Goal: Task Accomplishment & Management: Complete application form

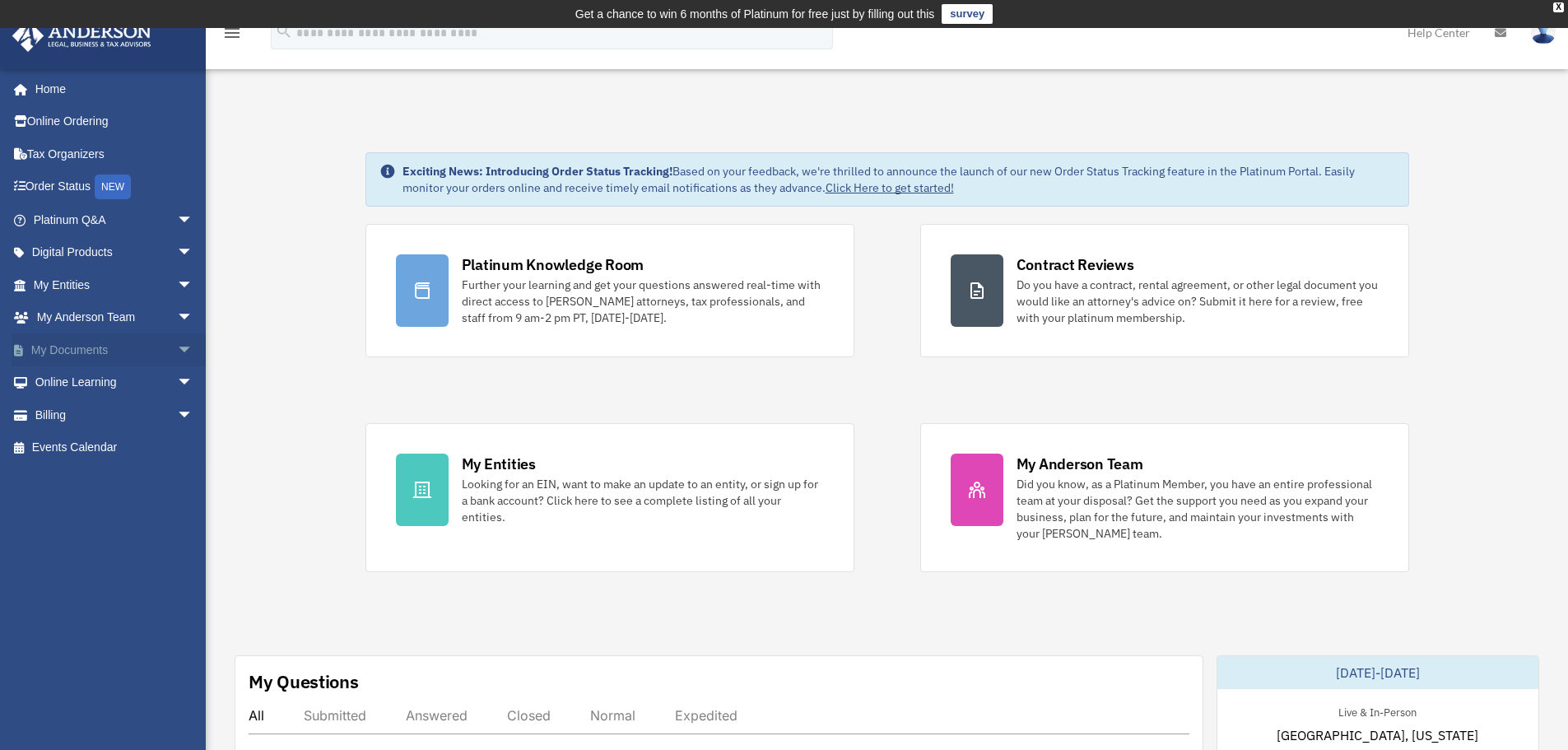
click at [115, 343] on link "My Documents arrow_drop_down" at bounding box center [115, 350] width 207 height 33
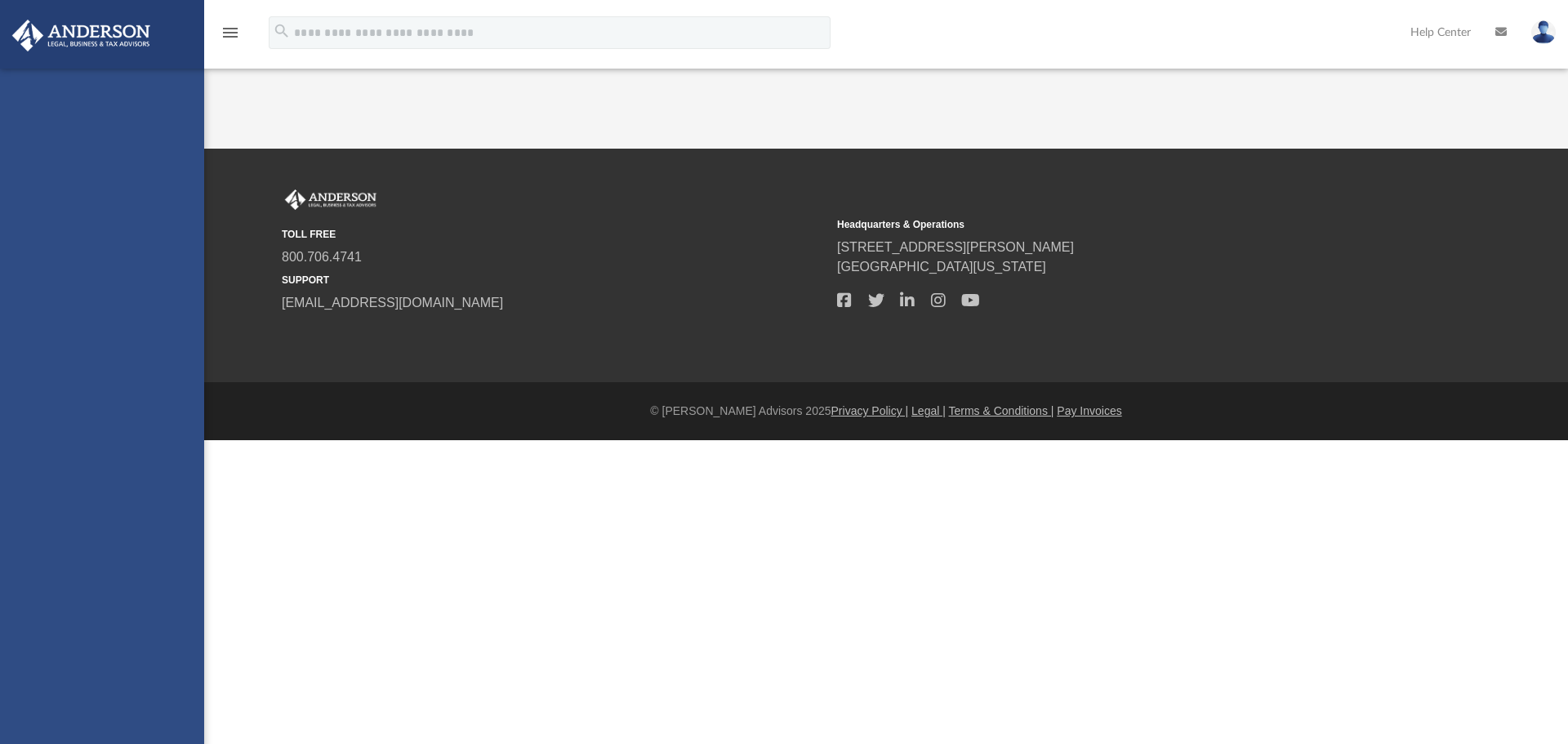
click at [171, 347] on div "daveasulin@gmail.com Sign Out daveasulin@gmail.com Home Online Ordering Tax Org…" at bounding box center [102, 441] width 204 height 744
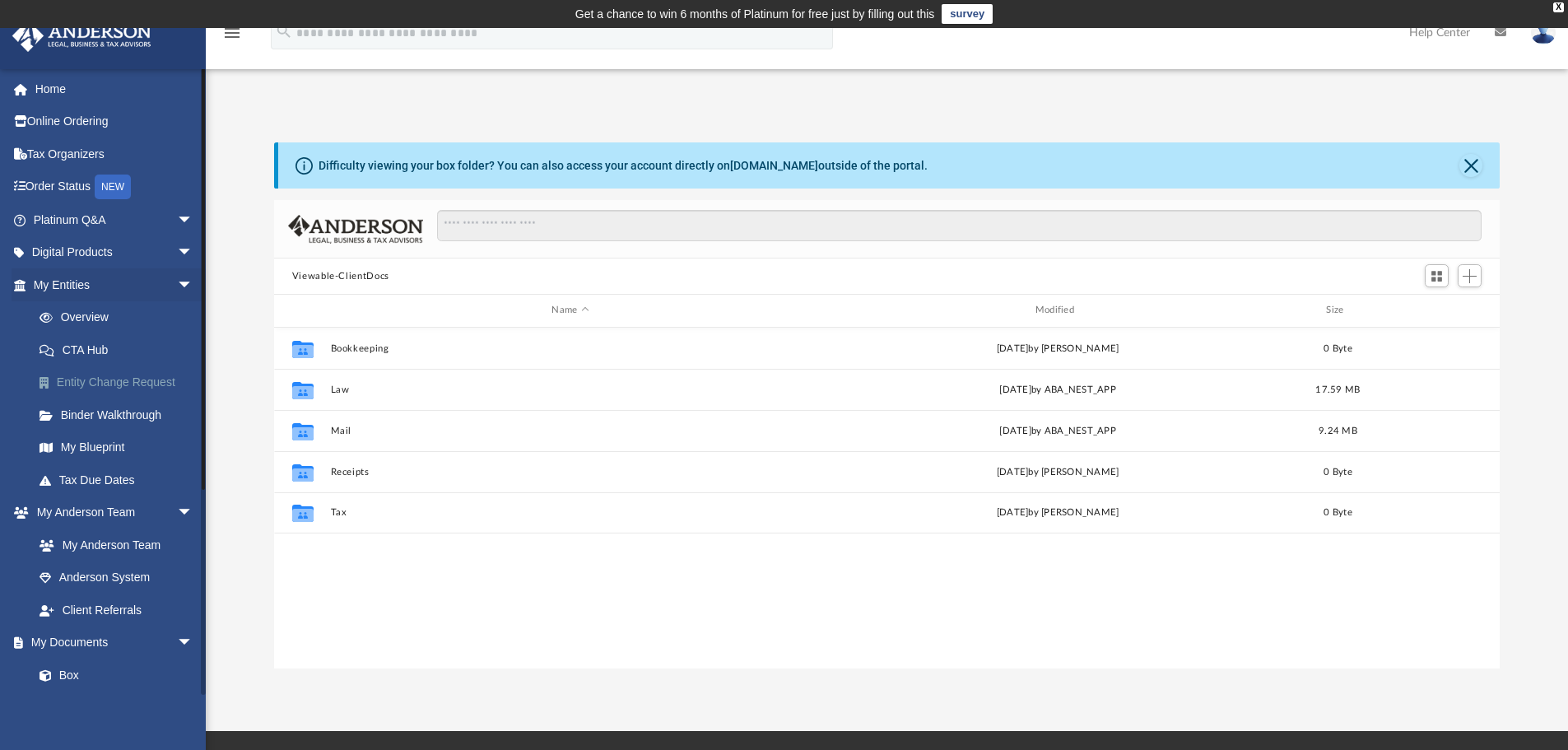
scroll to position [362, 1213]
click at [179, 288] on span "arrow_drop_down" at bounding box center [194, 285] width 33 height 34
click at [177, 321] on span "arrow_drop_down" at bounding box center [194, 318] width 33 height 34
click at [177, 351] on span "arrow_drop_down" at bounding box center [194, 350] width 33 height 34
click at [177, 386] on span "arrow_drop_down" at bounding box center [194, 383] width 33 height 34
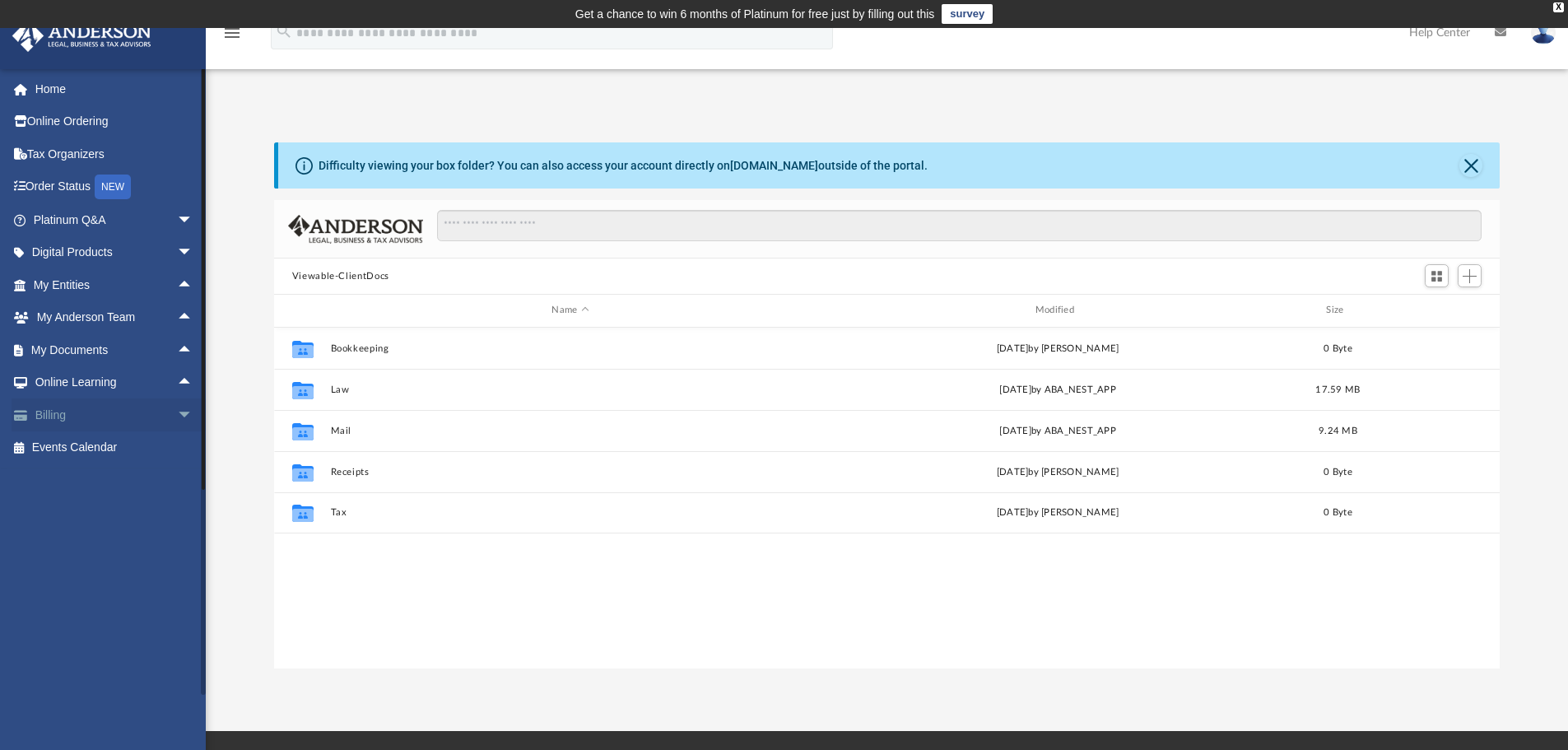
click at [151, 415] on link "Billing arrow_drop_down" at bounding box center [115, 415] width 207 height 33
click at [177, 414] on span "arrow_drop_down" at bounding box center [194, 415] width 33 height 34
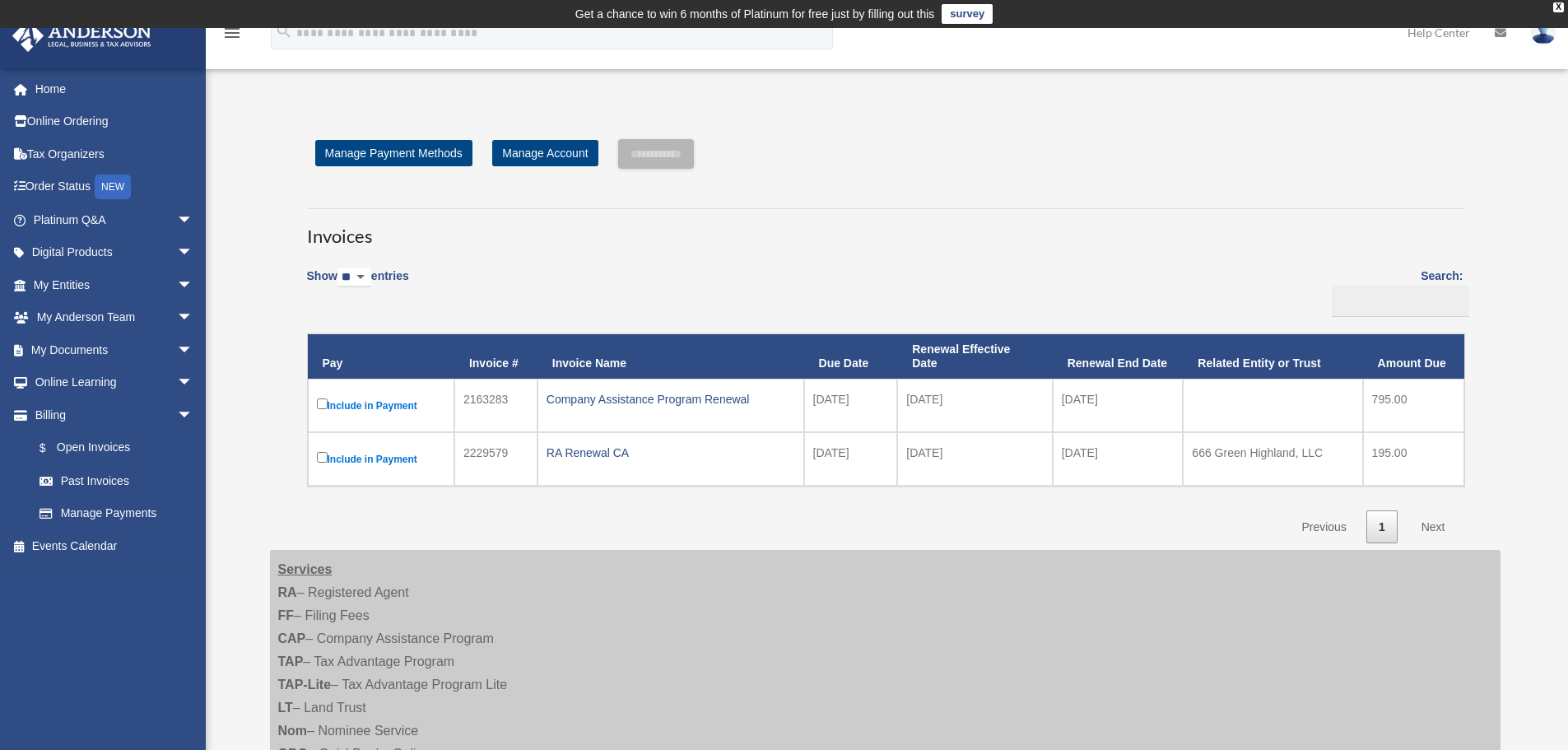
click at [177, 413] on span "arrow_drop_down" at bounding box center [194, 415] width 33 height 34
click at [177, 386] on span "arrow_drop_down" at bounding box center [194, 383] width 33 height 34
click at [177, 386] on span "arrow_drop_up" at bounding box center [194, 383] width 33 height 34
click at [177, 354] on span "arrow_drop_down" at bounding box center [194, 350] width 33 height 34
click at [177, 354] on span "arrow_drop_up" at bounding box center [194, 350] width 33 height 34
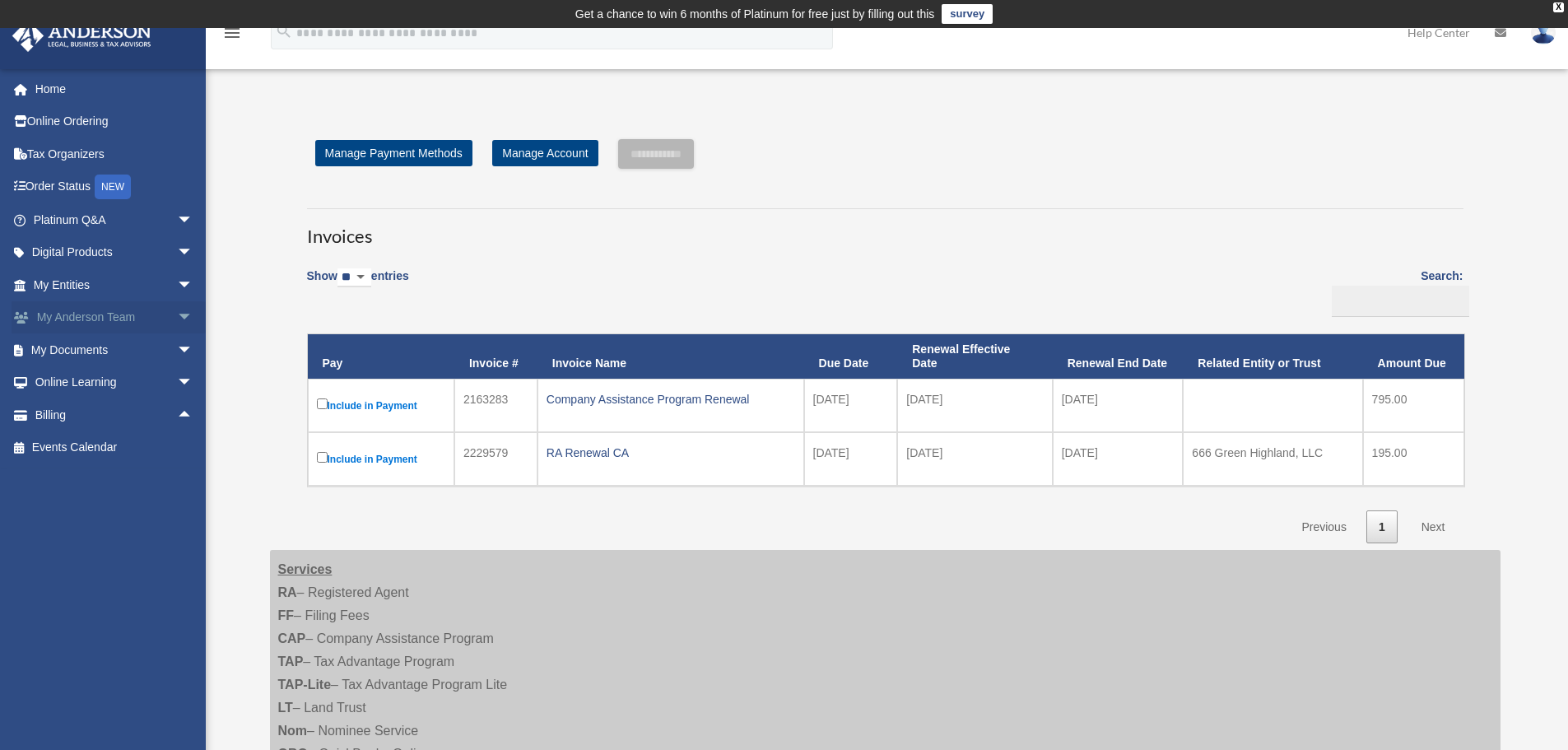
click at [177, 315] on span "arrow_drop_down" at bounding box center [194, 318] width 33 height 34
click at [177, 315] on span "arrow_drop_up" at bounding box center [194, 318] width 33 height 34
click at [177, 289] on span "arrow_drop_down" at bounding box center [194, 285] width 33 height 34
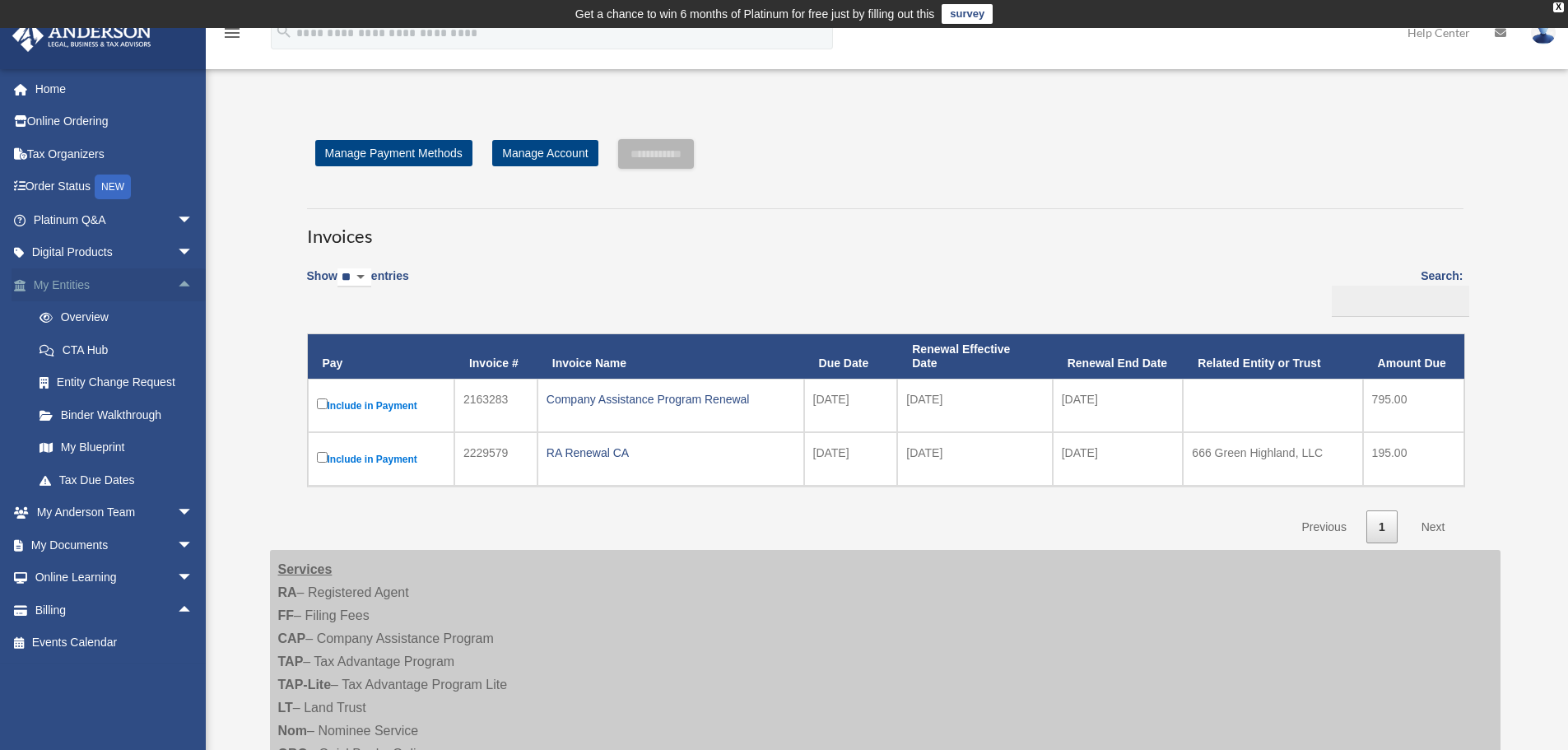
click at [177, 289] on span "arrow_drop_up" at bounding box center [194, 285] width 33 height 34
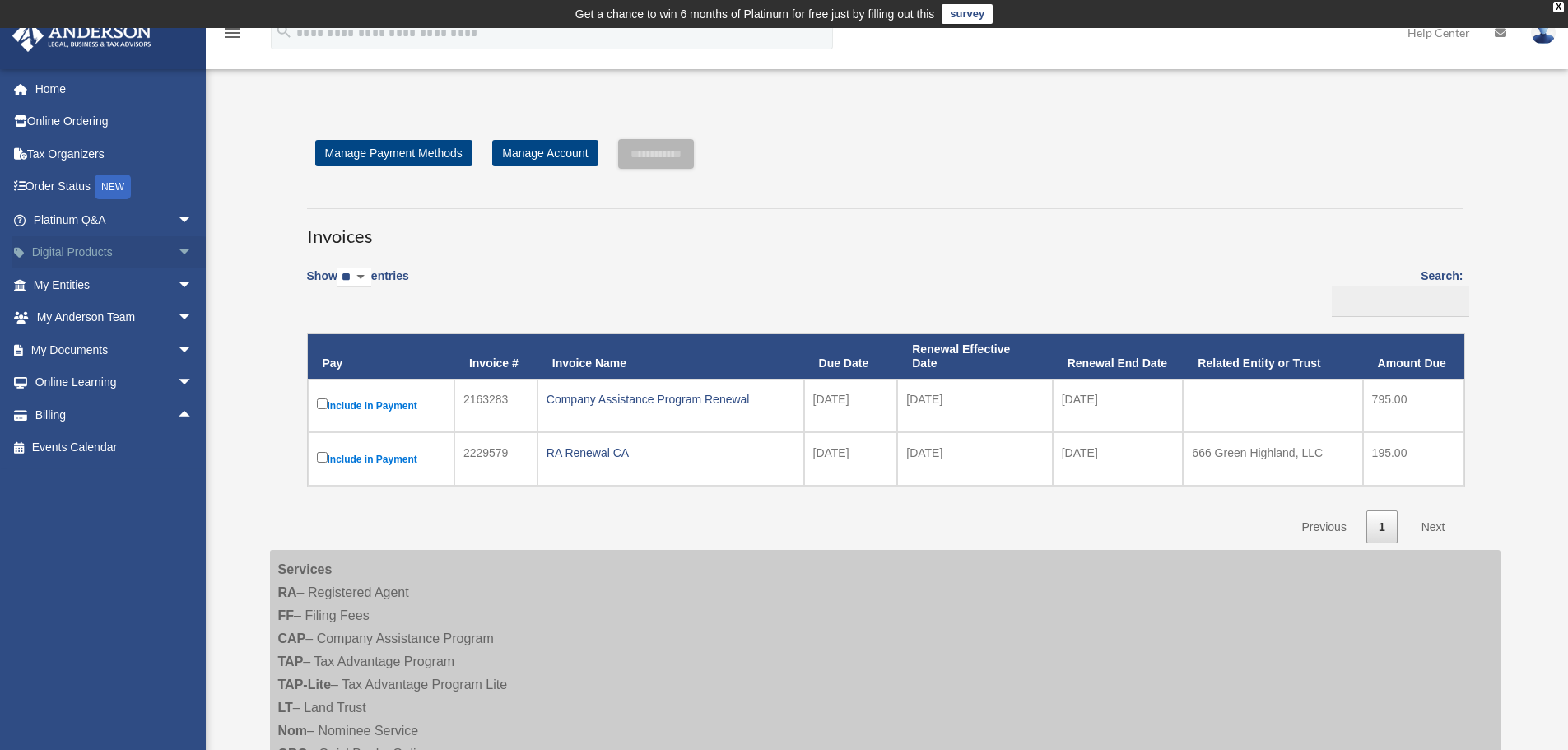
click at [177, 256] on span "arrow_drop_down" at bounding box center [194, 253] width 33 height 34
click at [177, 256] on span "arrow_drop_up" at bounding box center [194, 253] width 33 height 34
click at [179, 220] on span "arrow_drop_down" at bounding box center [194, 220] width 33 height 34
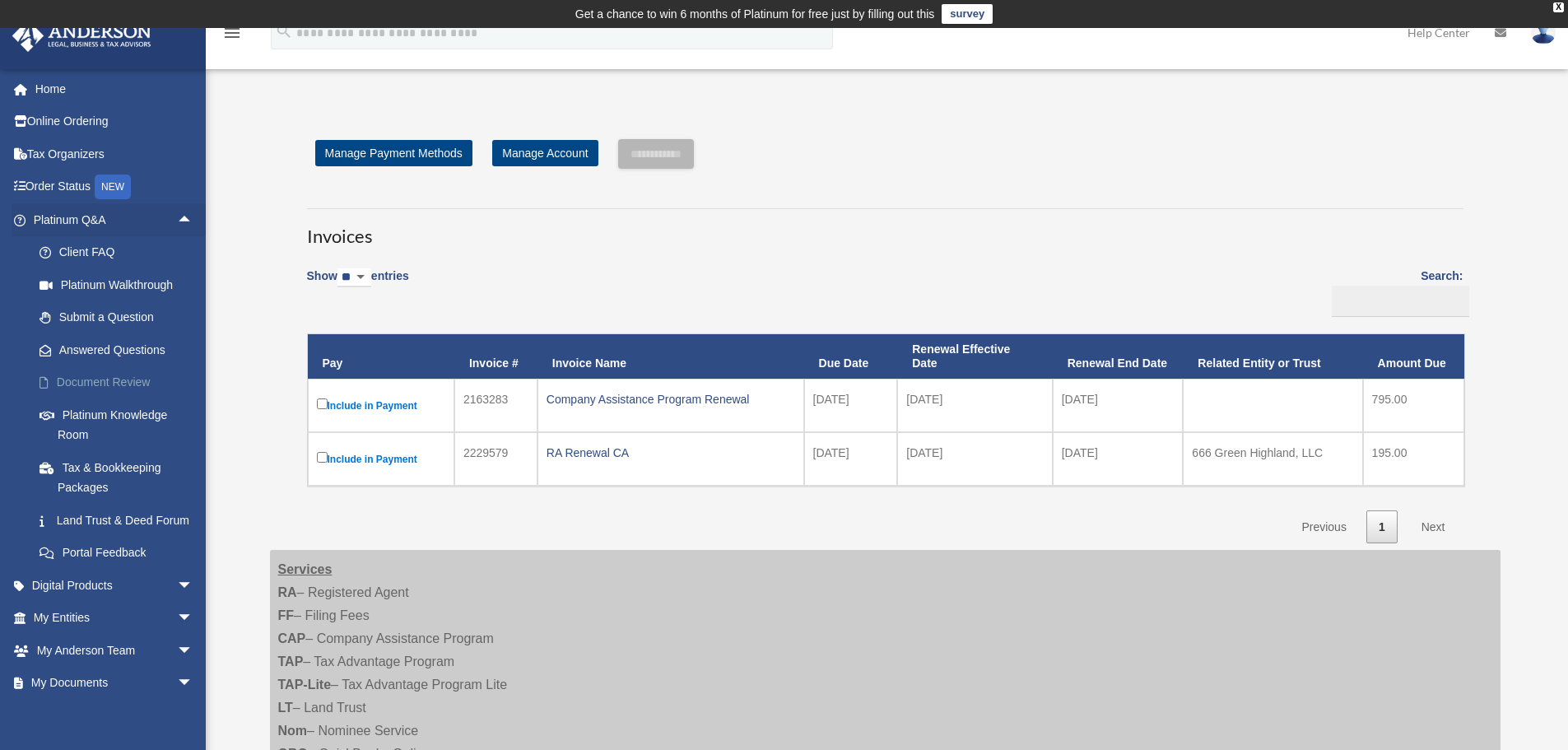
click at [99, 380] on link "Document Review" at bounding box center [120, 383] width 195 height 33
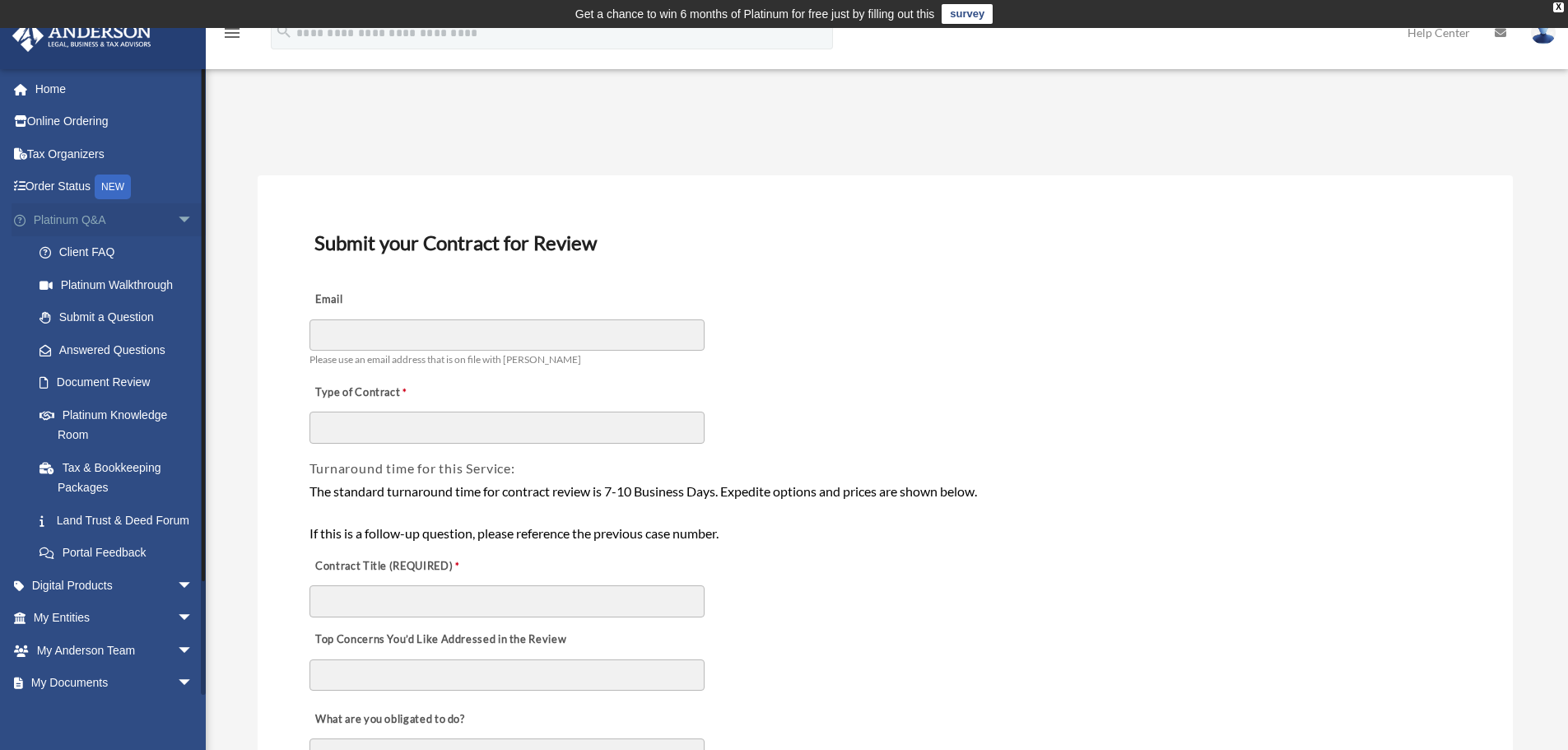
click at [177, 223] on span "arrow_drop_down" at bounding box center [194, 220] width 33 height 34
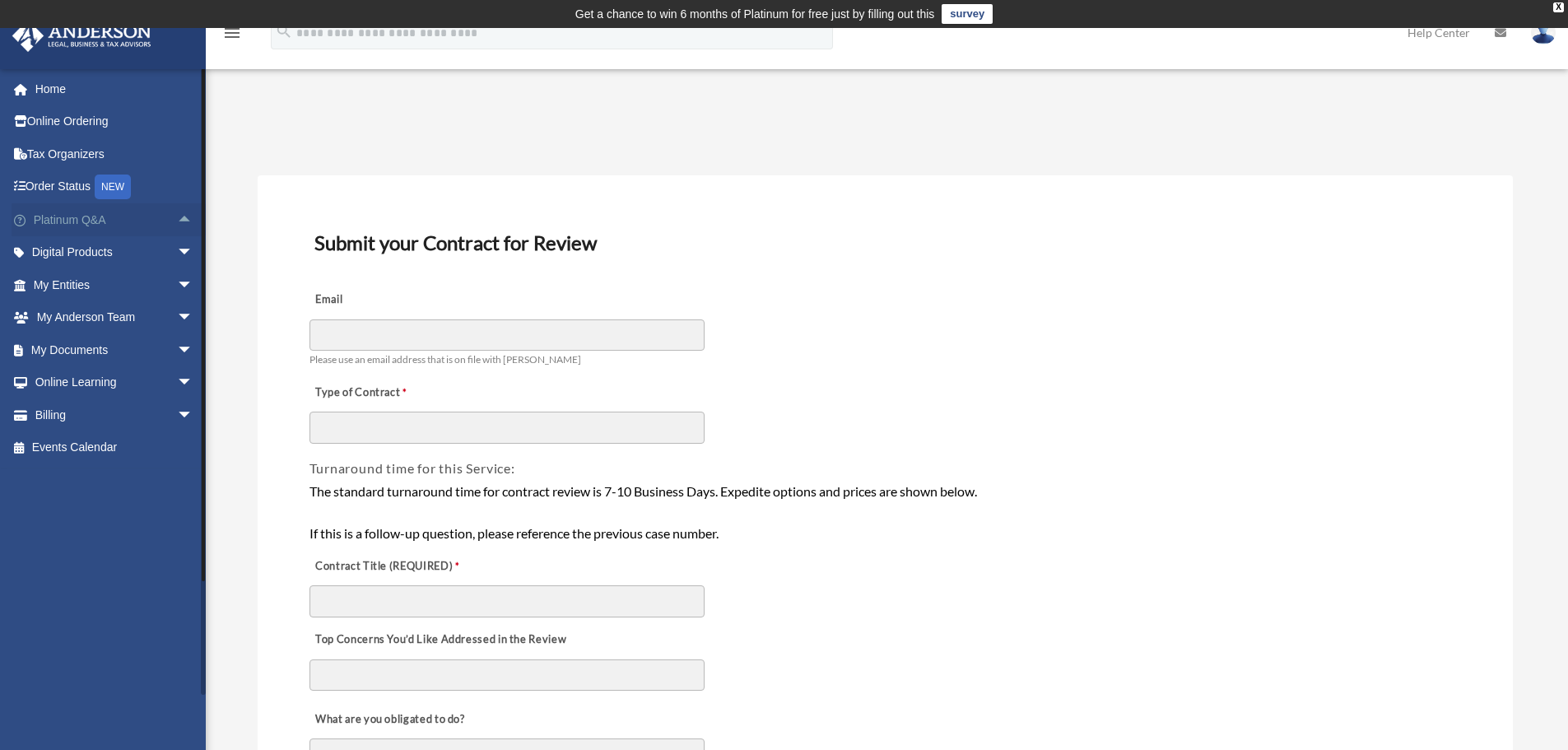
click at [148, 222] on link "Platinum Q&A arrow_drop_up" at bounding box center [115, 220] width 207 height 33
click at [177, 223] on span "arrow_drop_up" at bounding box center [194, 220] width 33 height 34
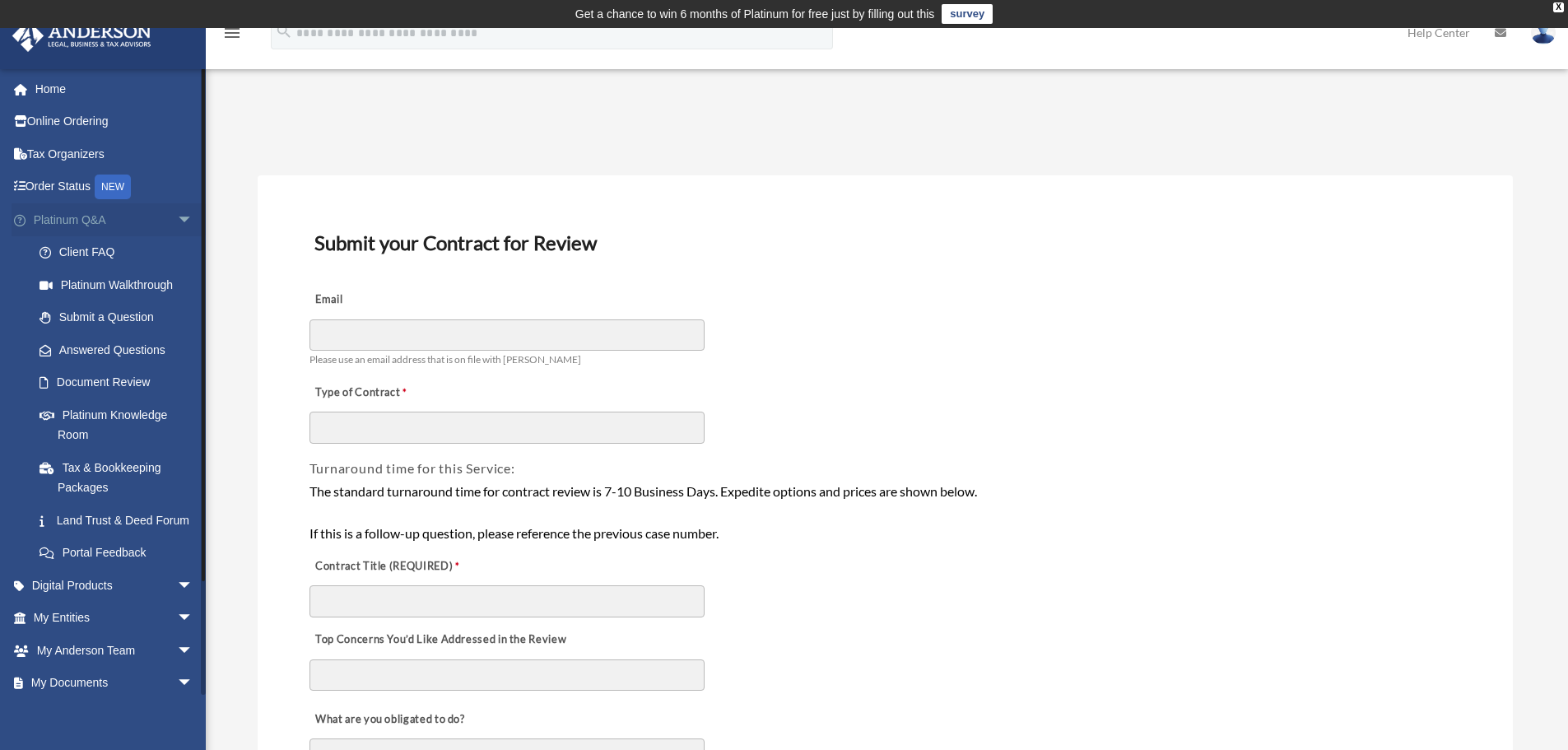
click at [177, 223] on span "arrow_drop_down" at bounding box center [194, 220] width 33 height 34
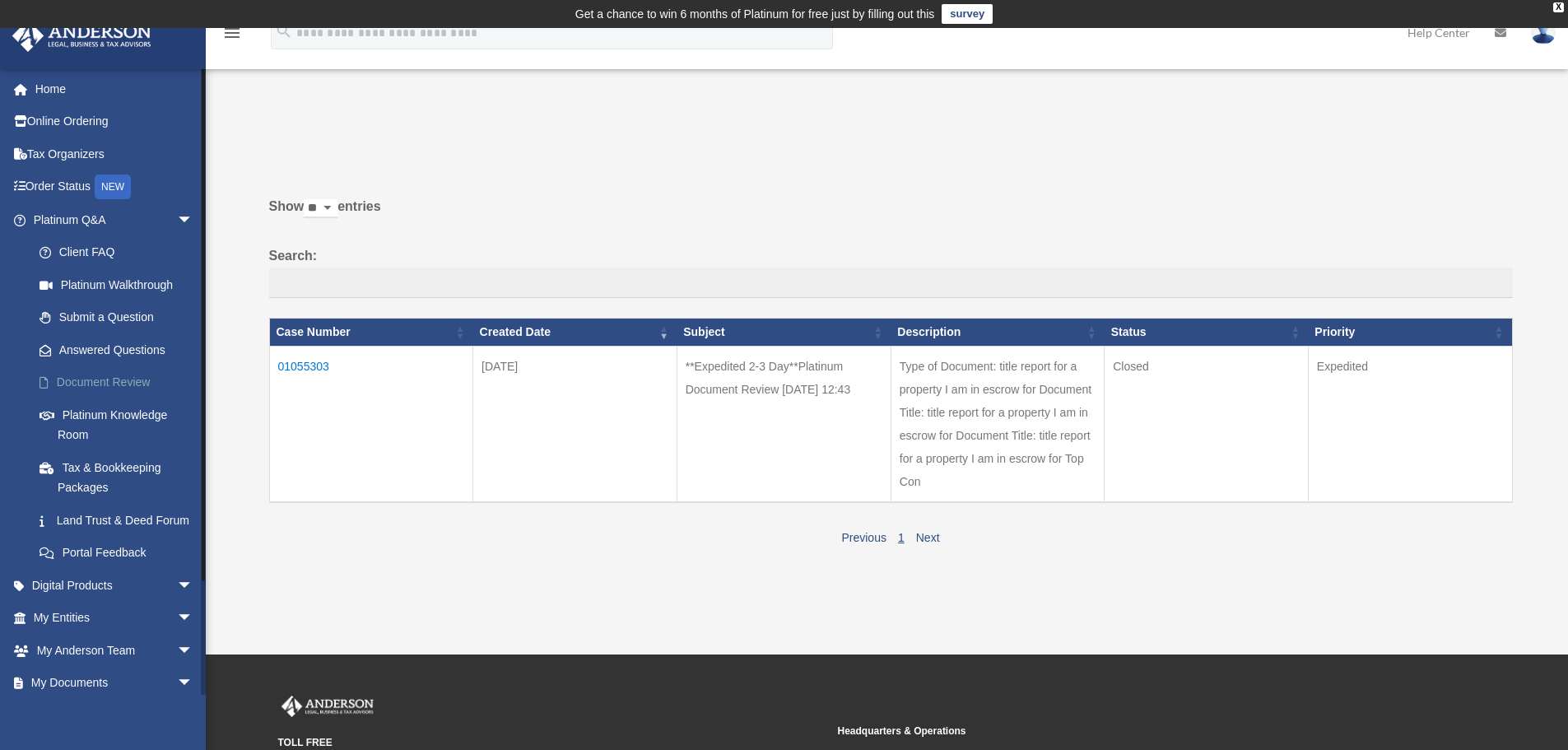
click at [117, 381] on link "Document Review" at bounding box center [120, 383] width 195 height 33
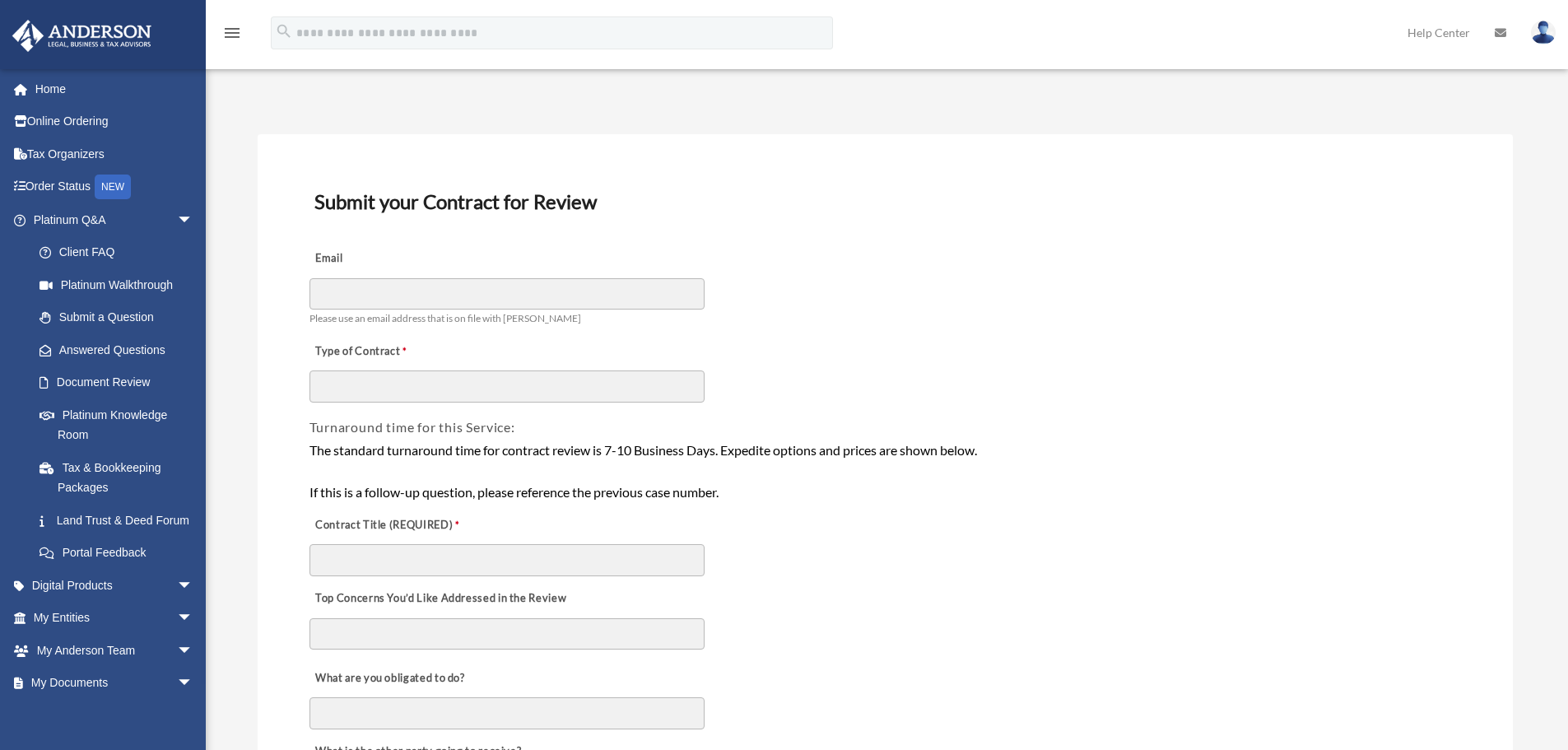
scroll to position [82, 0]
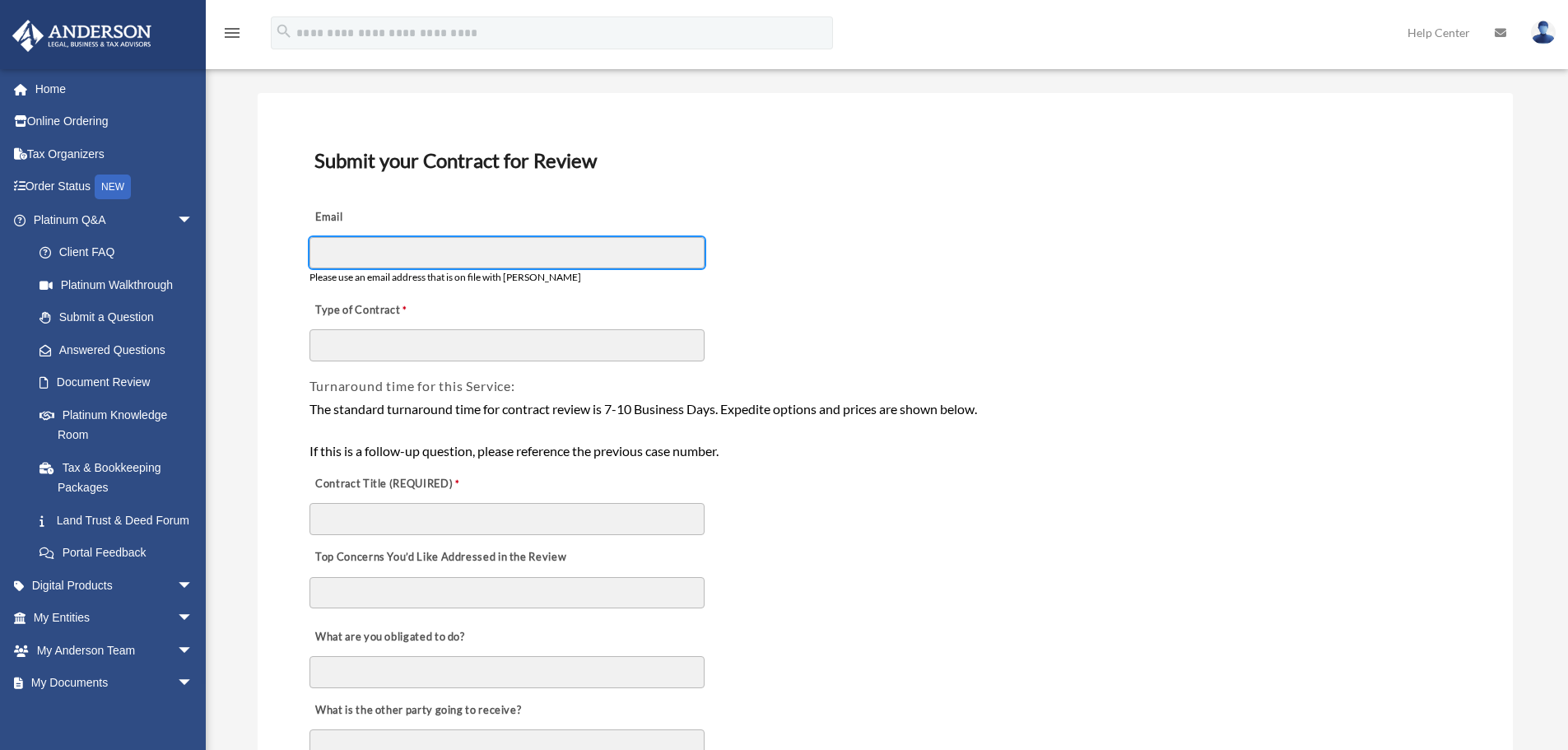
click at [463, 259] on input "Email" at bounding box center [506, 253] width 395 height 32
type input "**********"
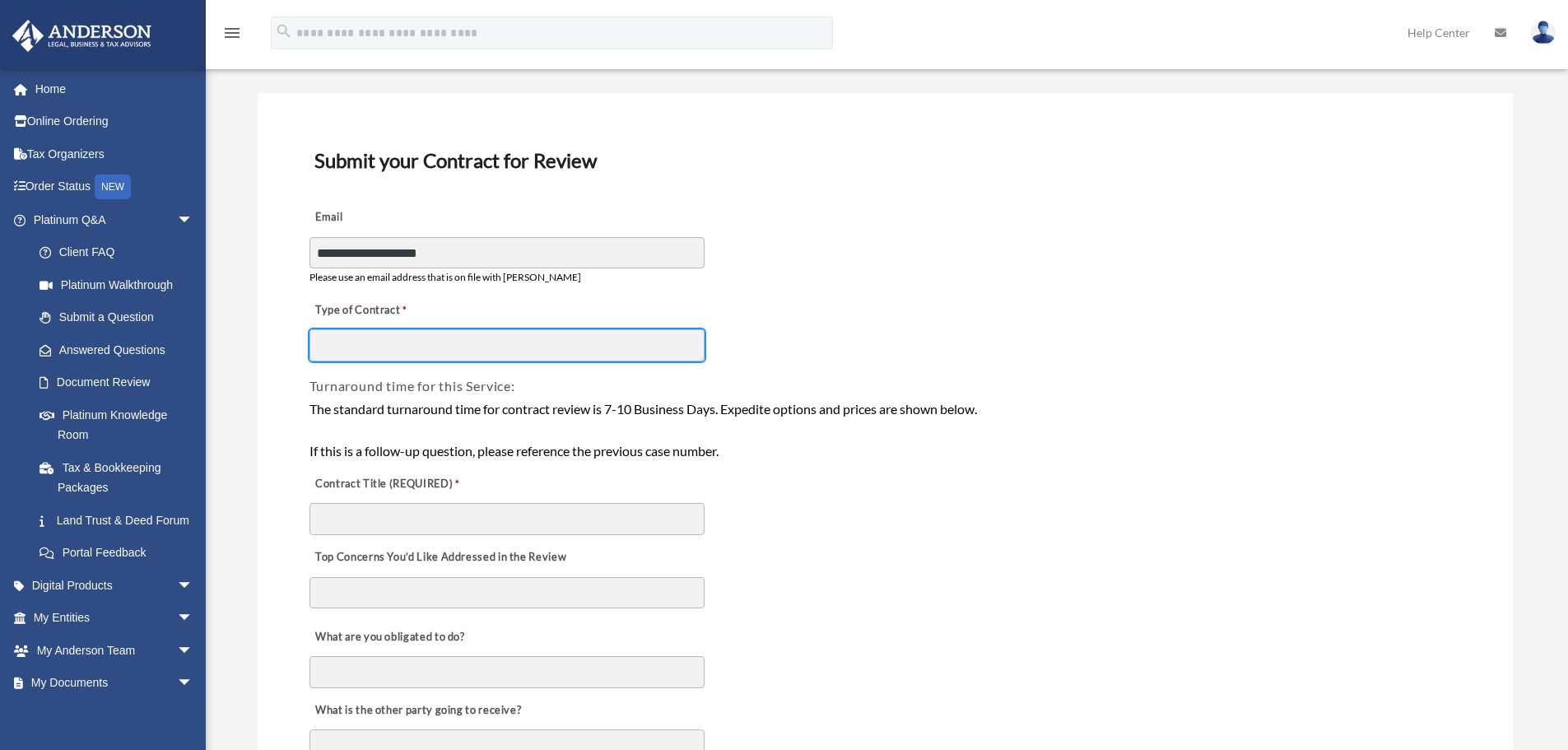
click at [404, 343] on input "Type of Contract" at bounding box center [506, 345] width 395 height 32
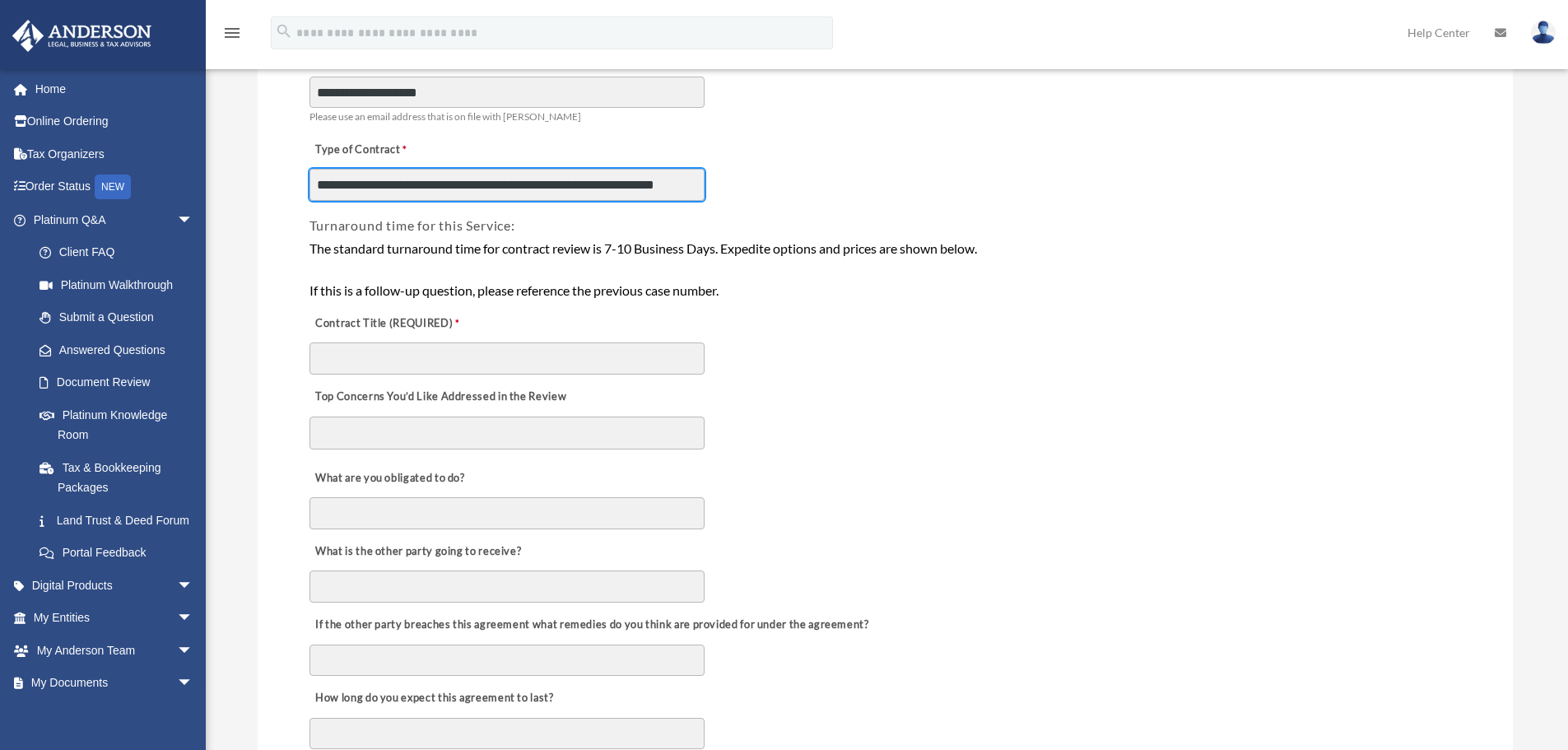
scroll to position [247, 0]
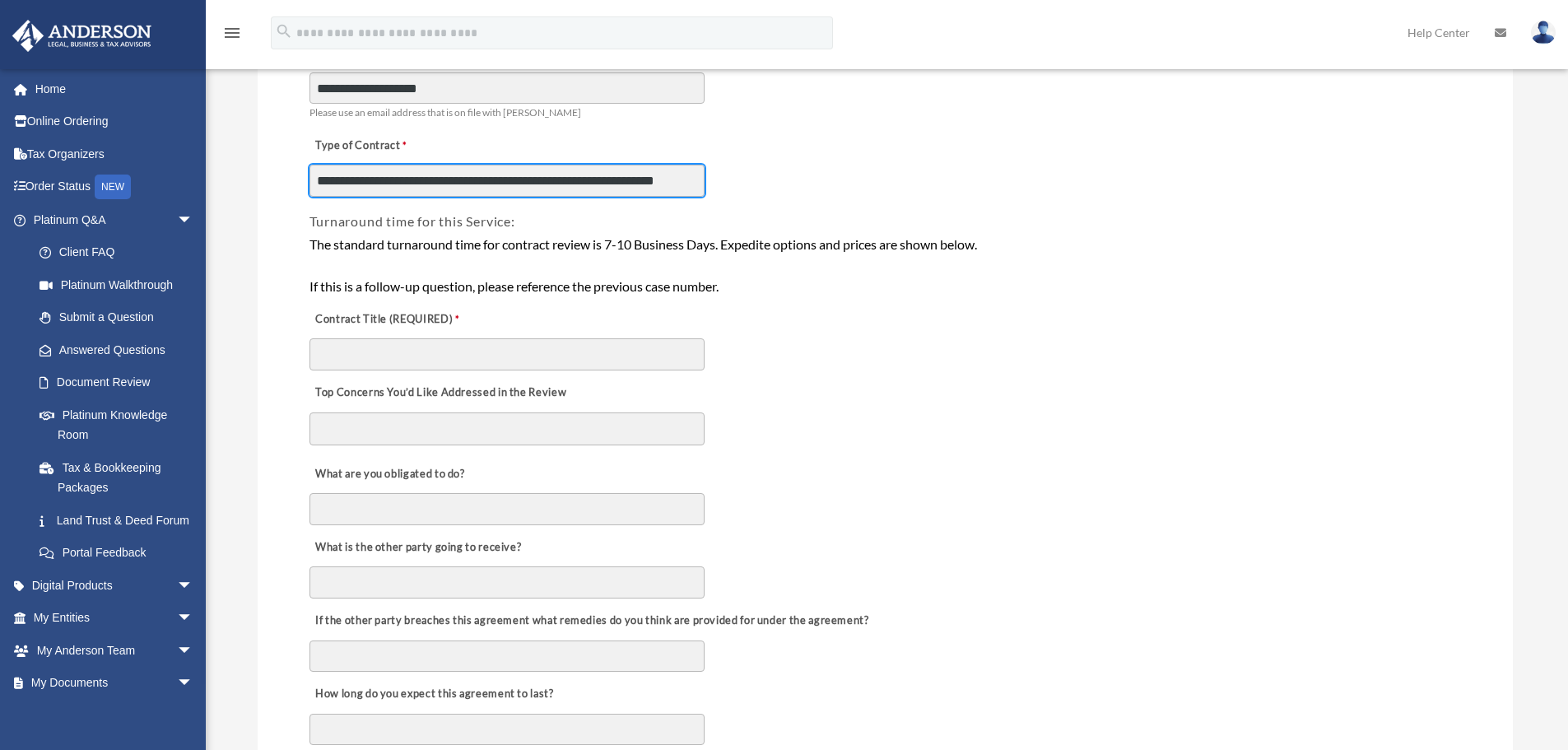
type input "**********"
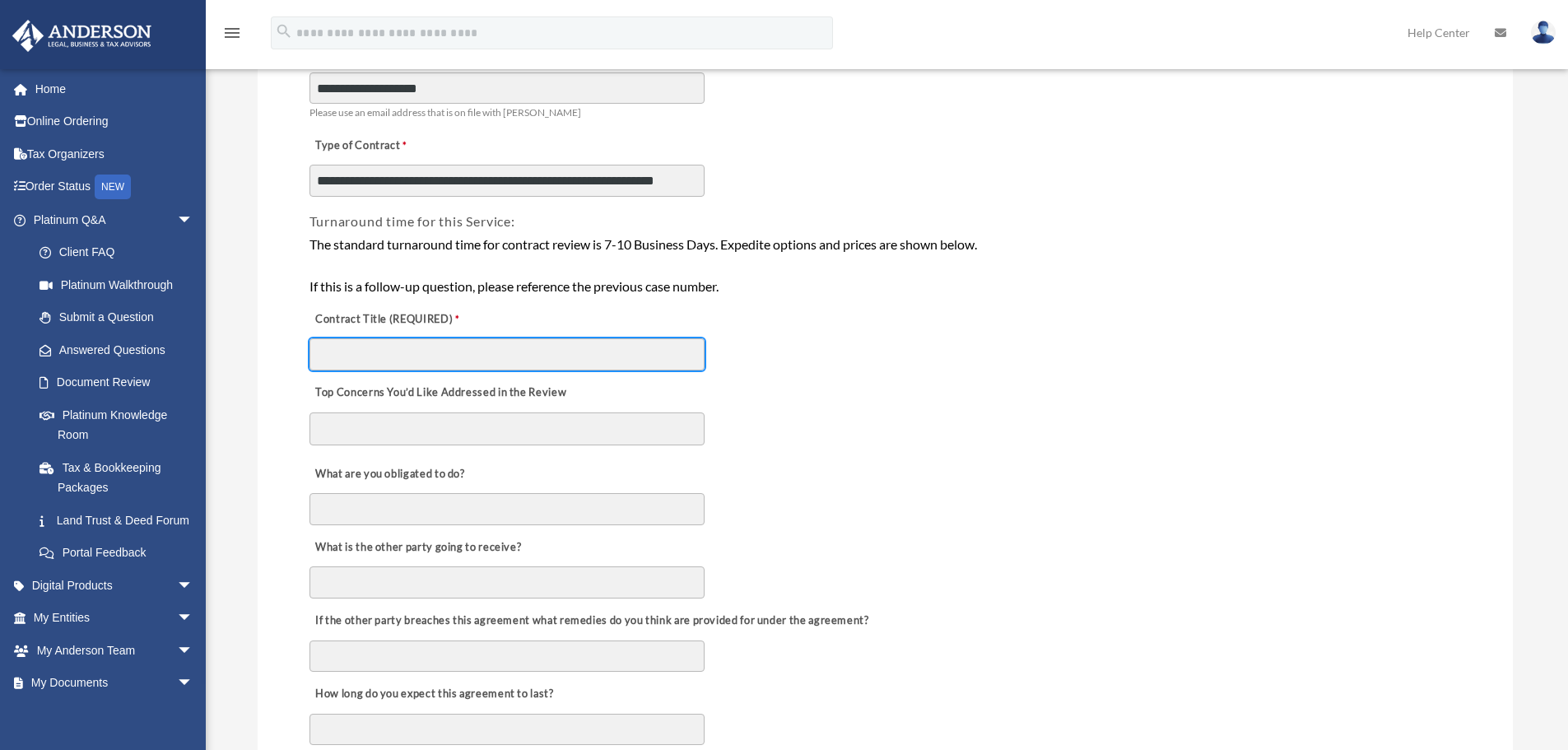
click at [398, 351] on input "Contract Title (REQUIRED)" at bounding box center [506, 354] width 395 height 32
click at [593, 355] on input "**********" at bounding box center [506, 354] width 395 height 32
type input "*"
click at [601, 353] on input "**********" at bounding box center [506, 354] width 395 height 32
type input "**********"
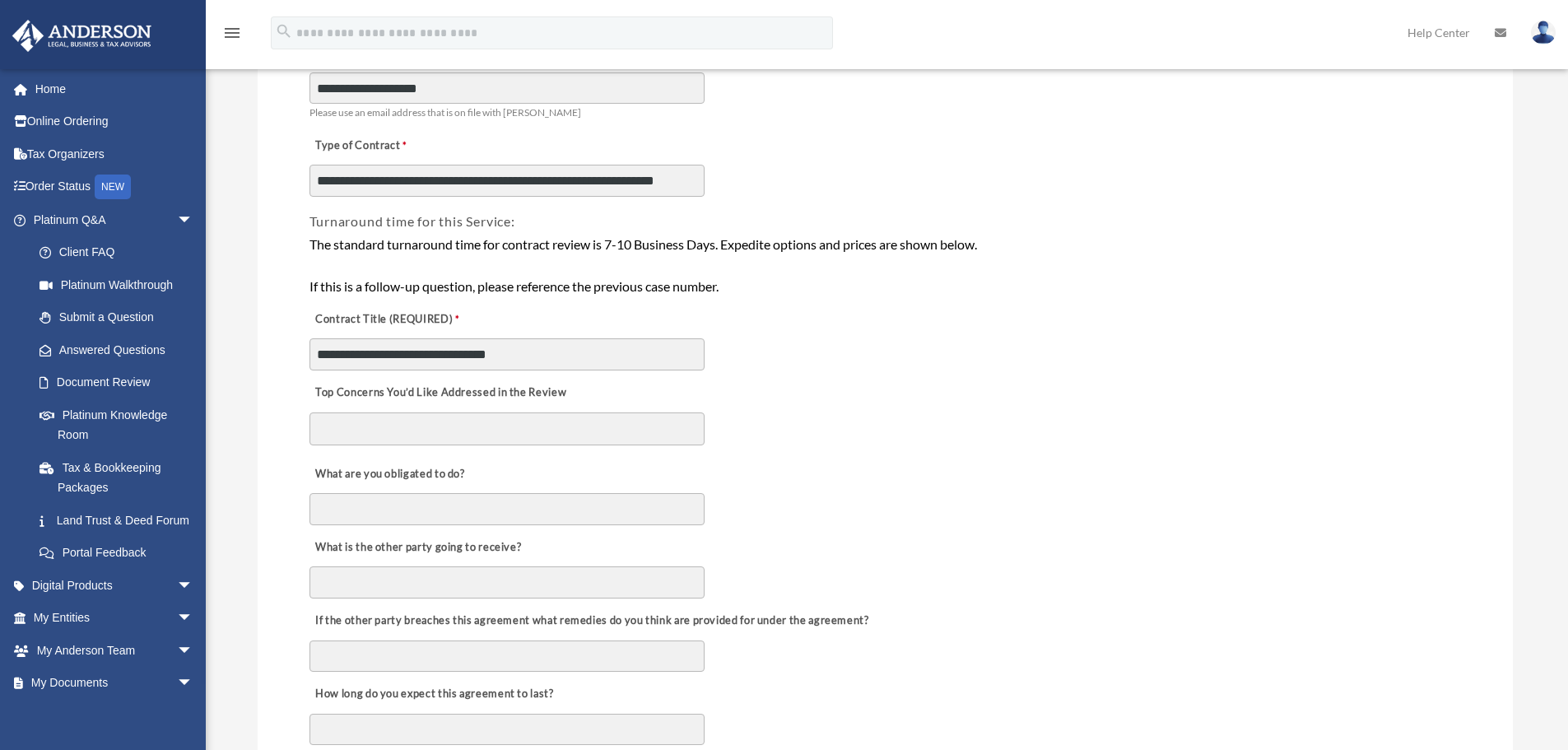
click at [500, 431] on textarea "Top Concerns You’d Like Addressed in the Review" at bounding box center [506, 429] width 395 height 33
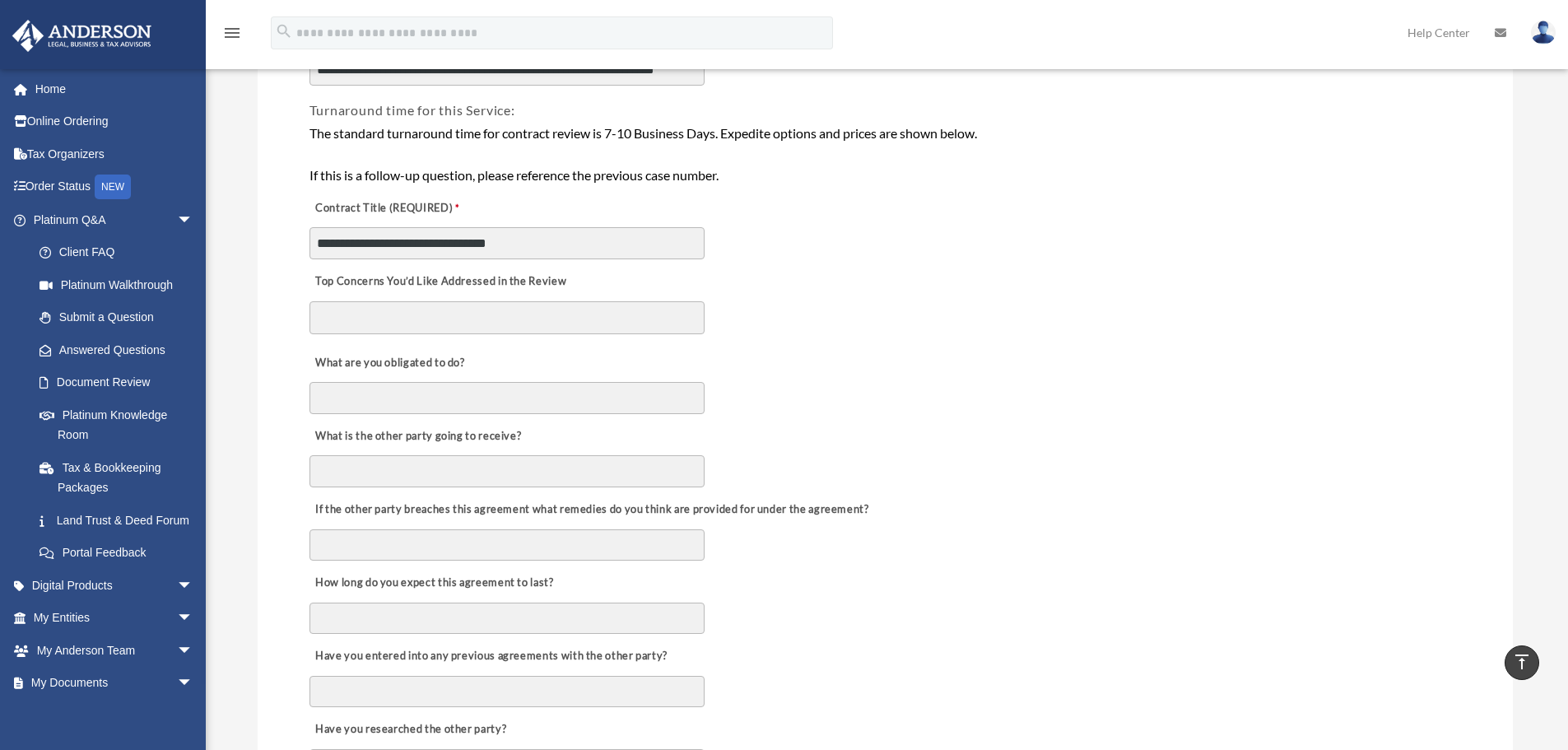
scroll to position [329, 0]
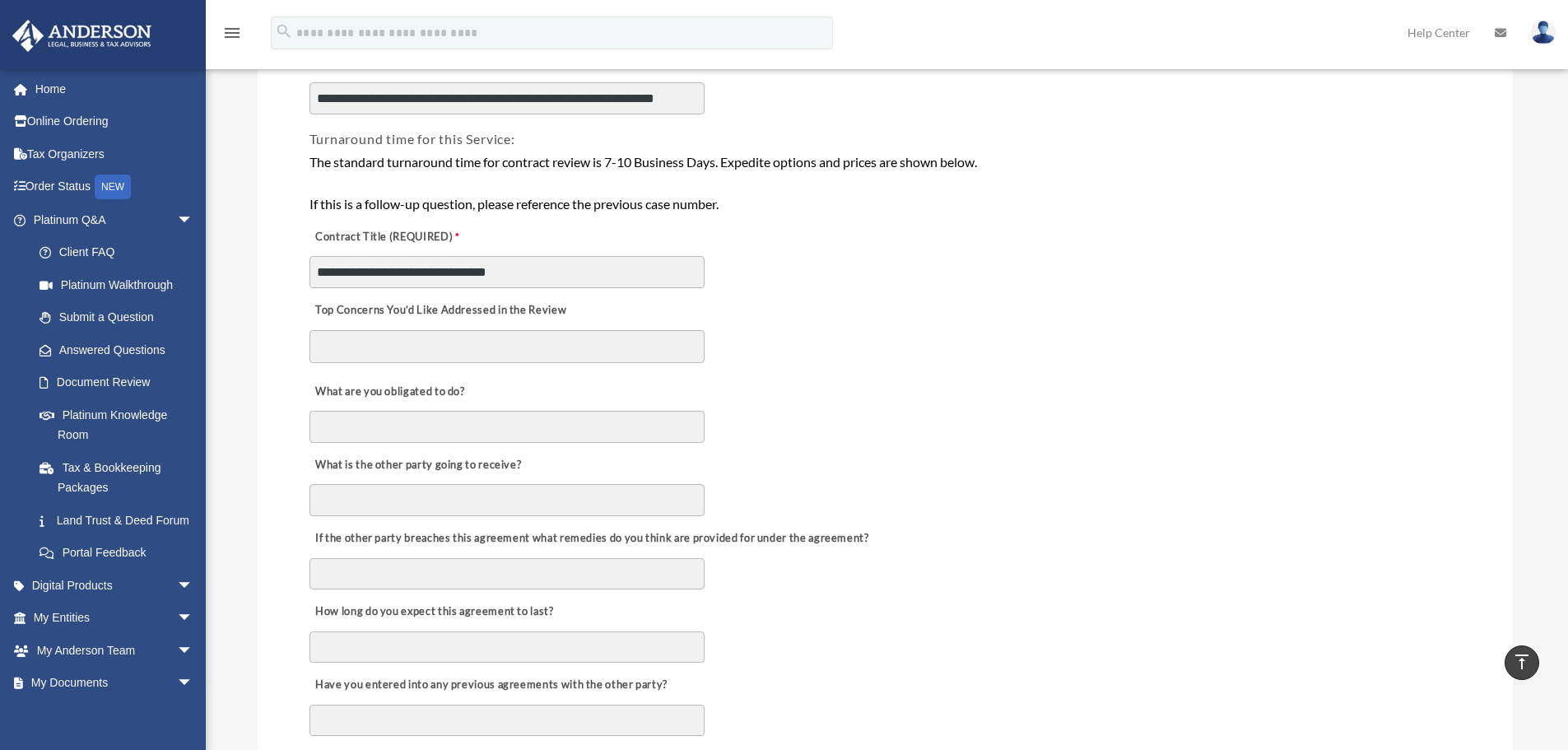
click at [456, 349] on textarea "Top Concerns You’d Like Addressed in the Review" at bounding box center [506, 347] width 395 height 33
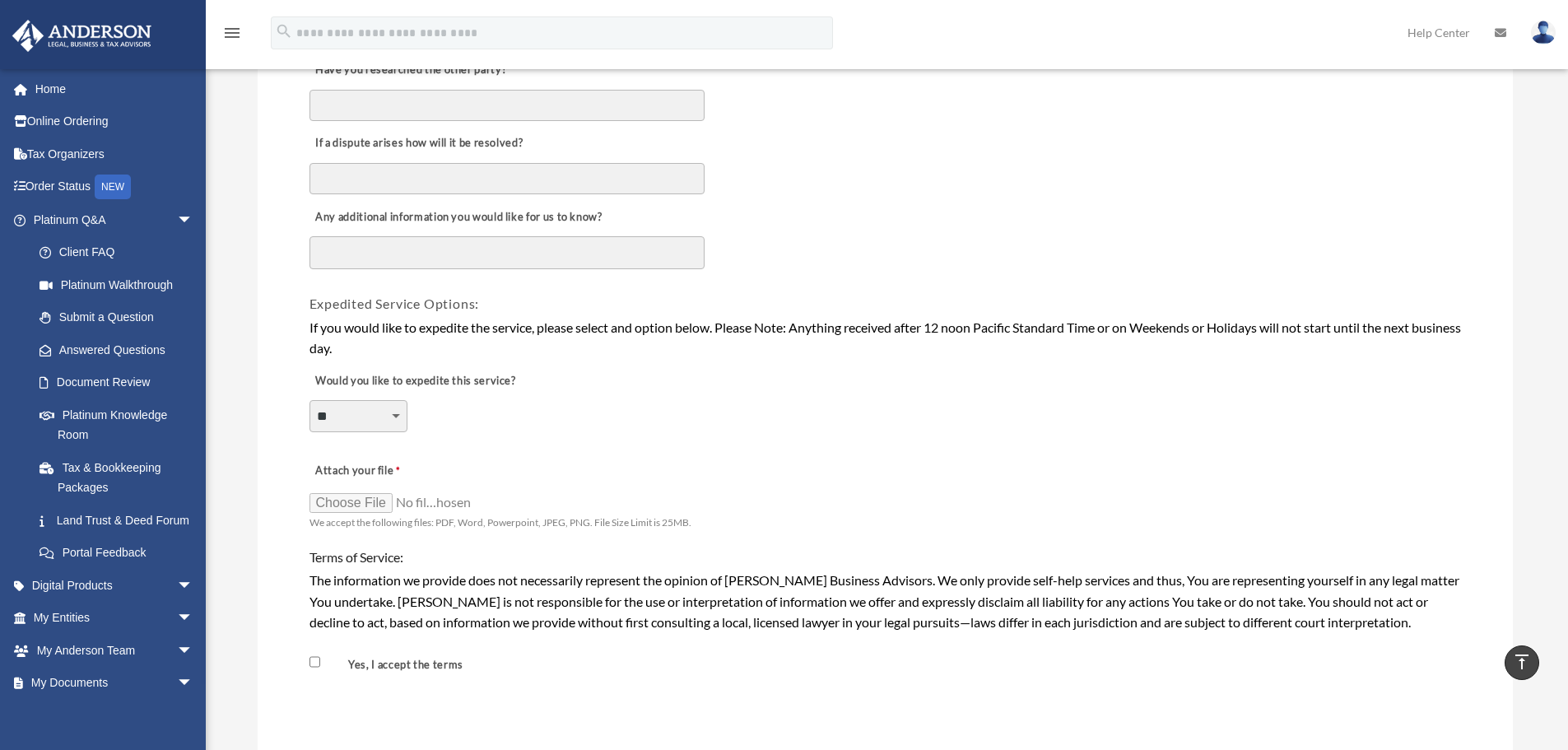
scroll to position [988, 0]
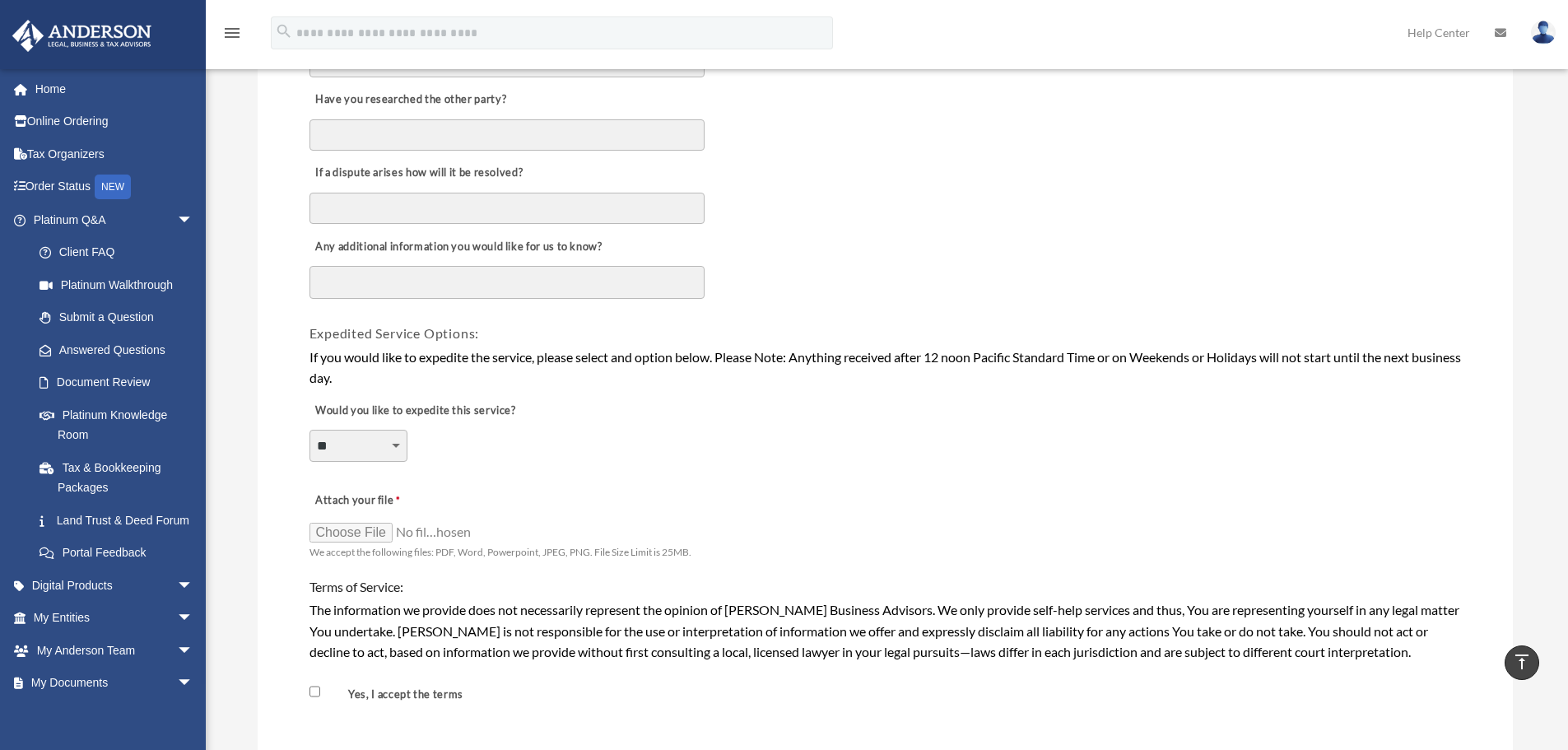
type textarea "**********"
click at [379, 290] on textarea "Any additional information you would like for us to know?" at bounding box center [506, 283] width 395 height 33
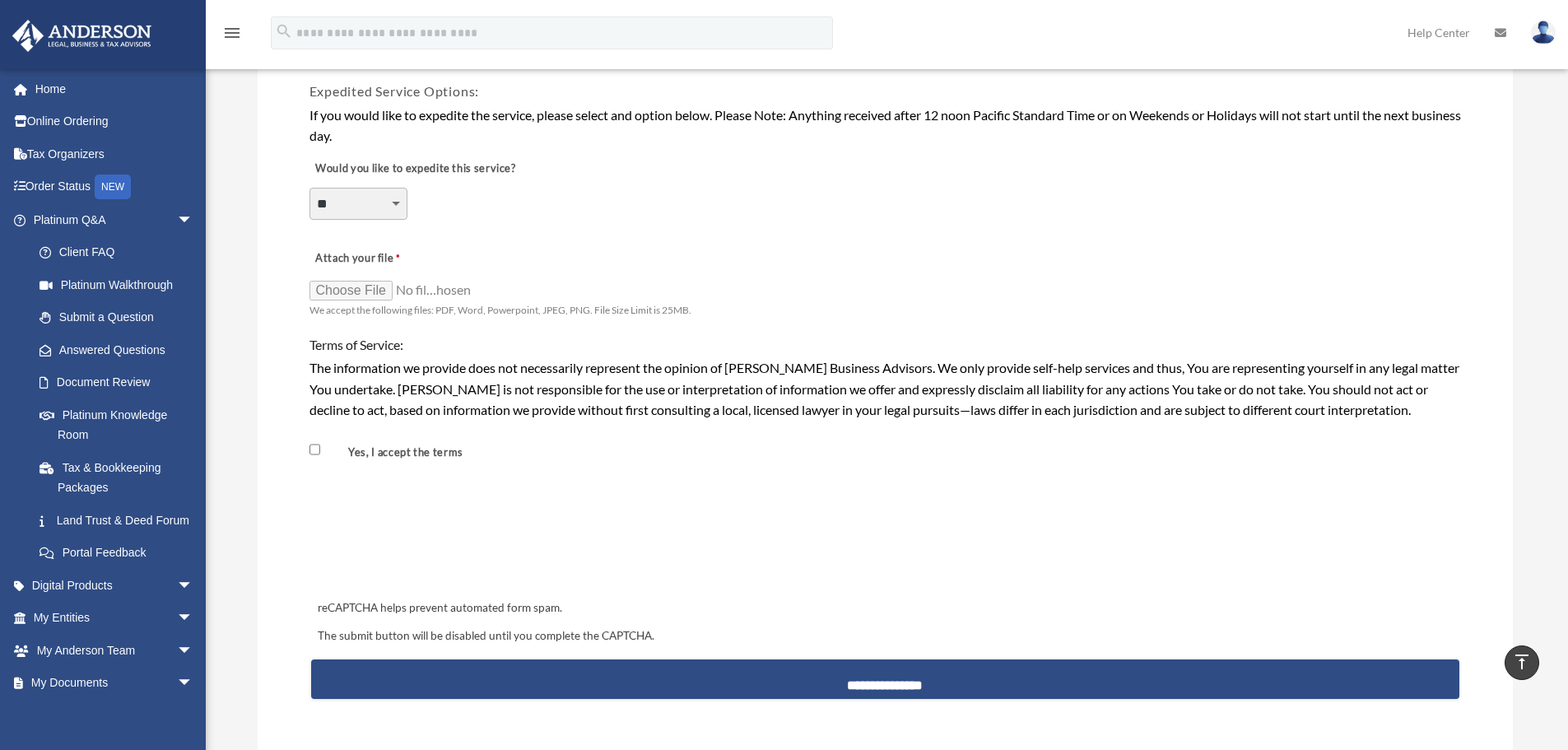
scroll to position [1235, 0]
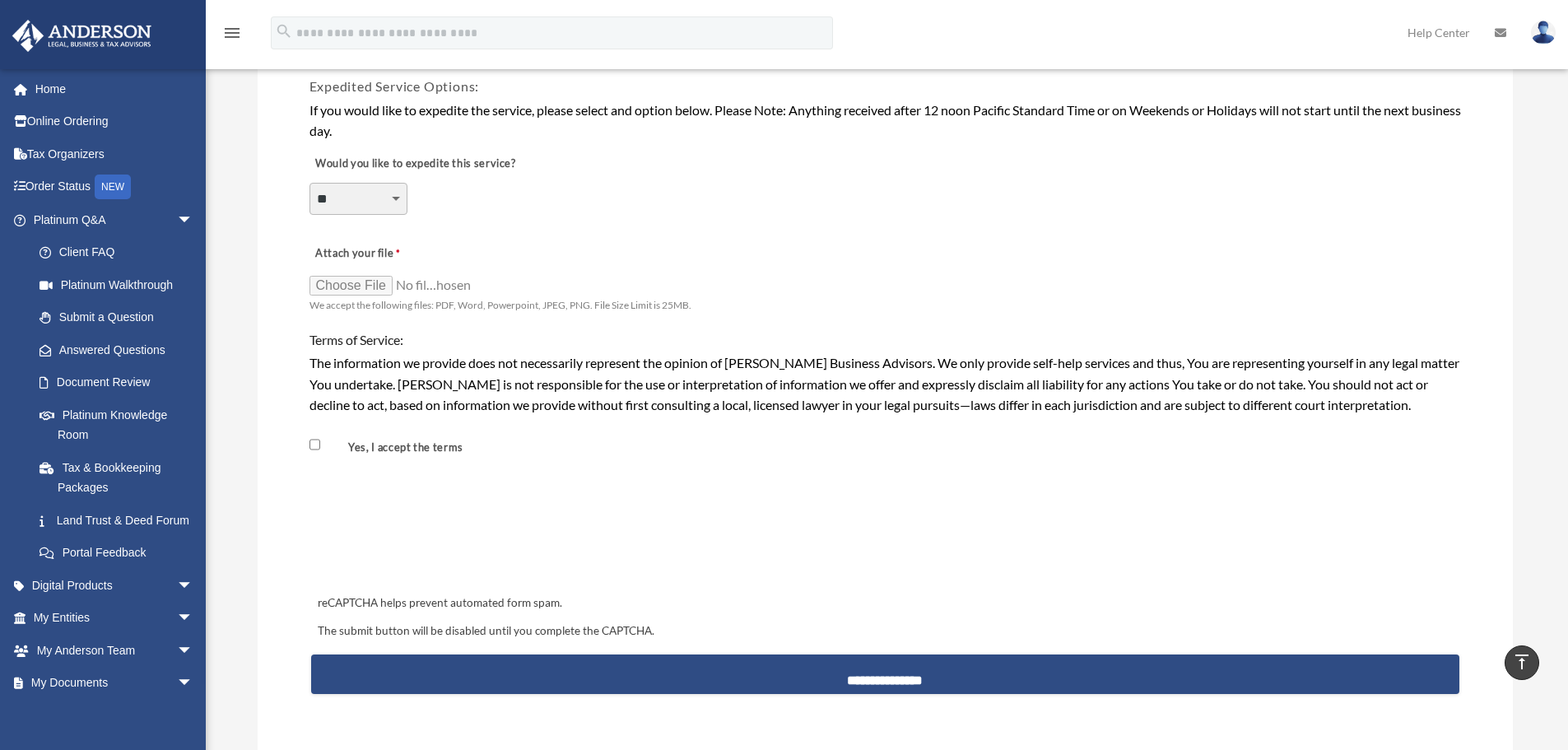
type textarea "**********"
click at [330, 288] on input "Attach your file" at bounding box center [392, 285] width 165 height 23
type input "**********"
click at [419, 285] on input "Attach your file" at bounding box center [392, 285] width 165 height 23
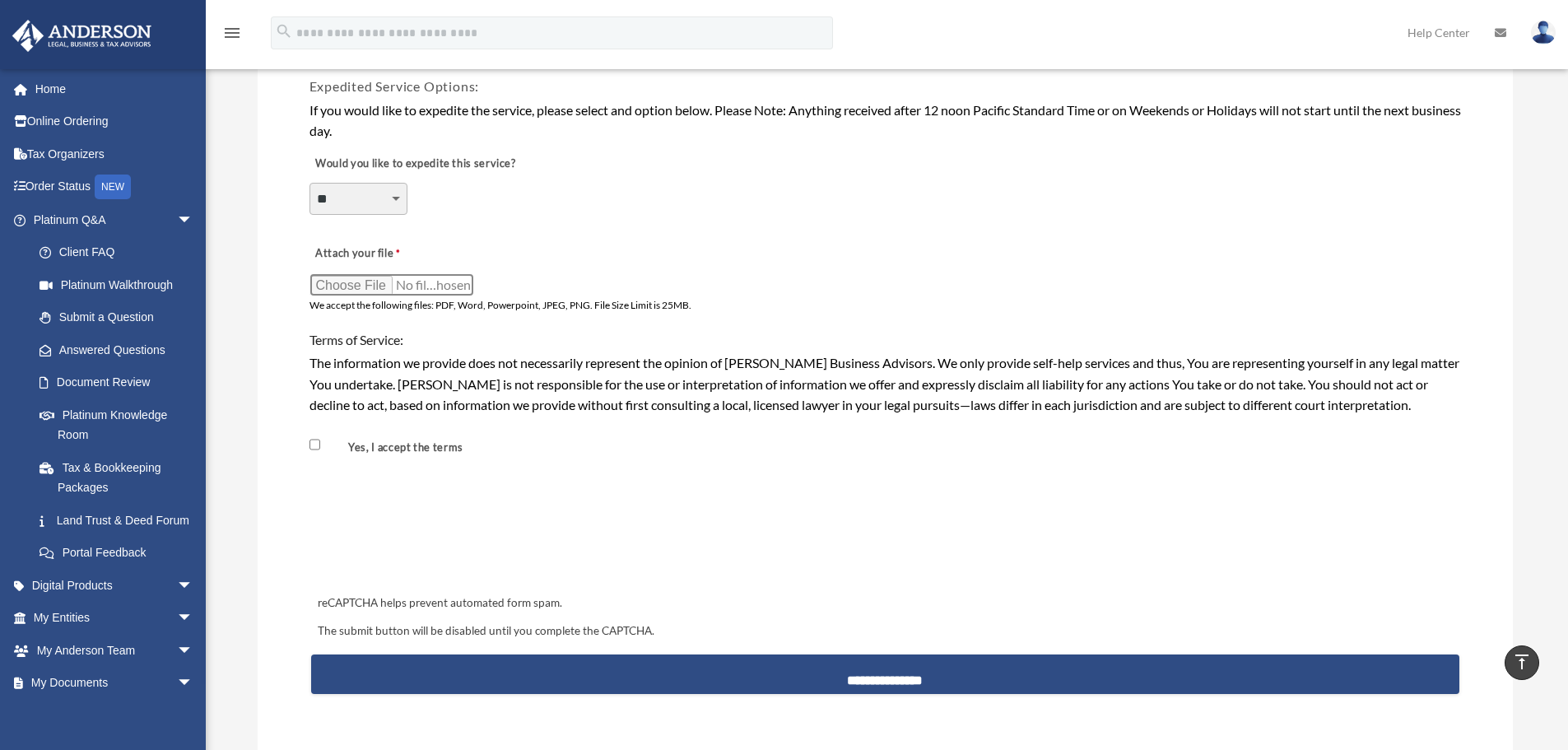
click at [352, 285] on input "Attach your file" at bounding box center [392, 285] width 165 height 23
type input "**********"
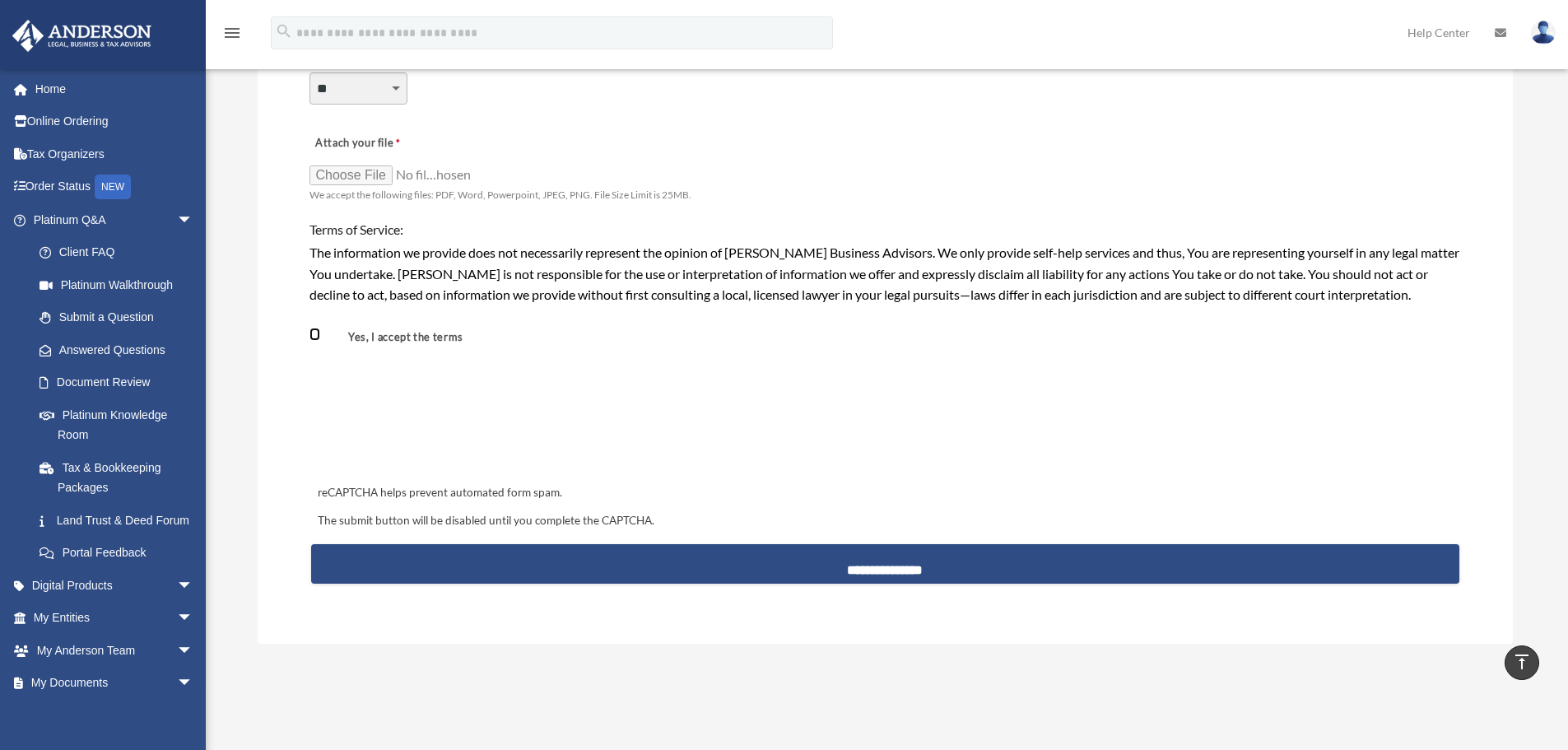
scroll to position [1318, 0]
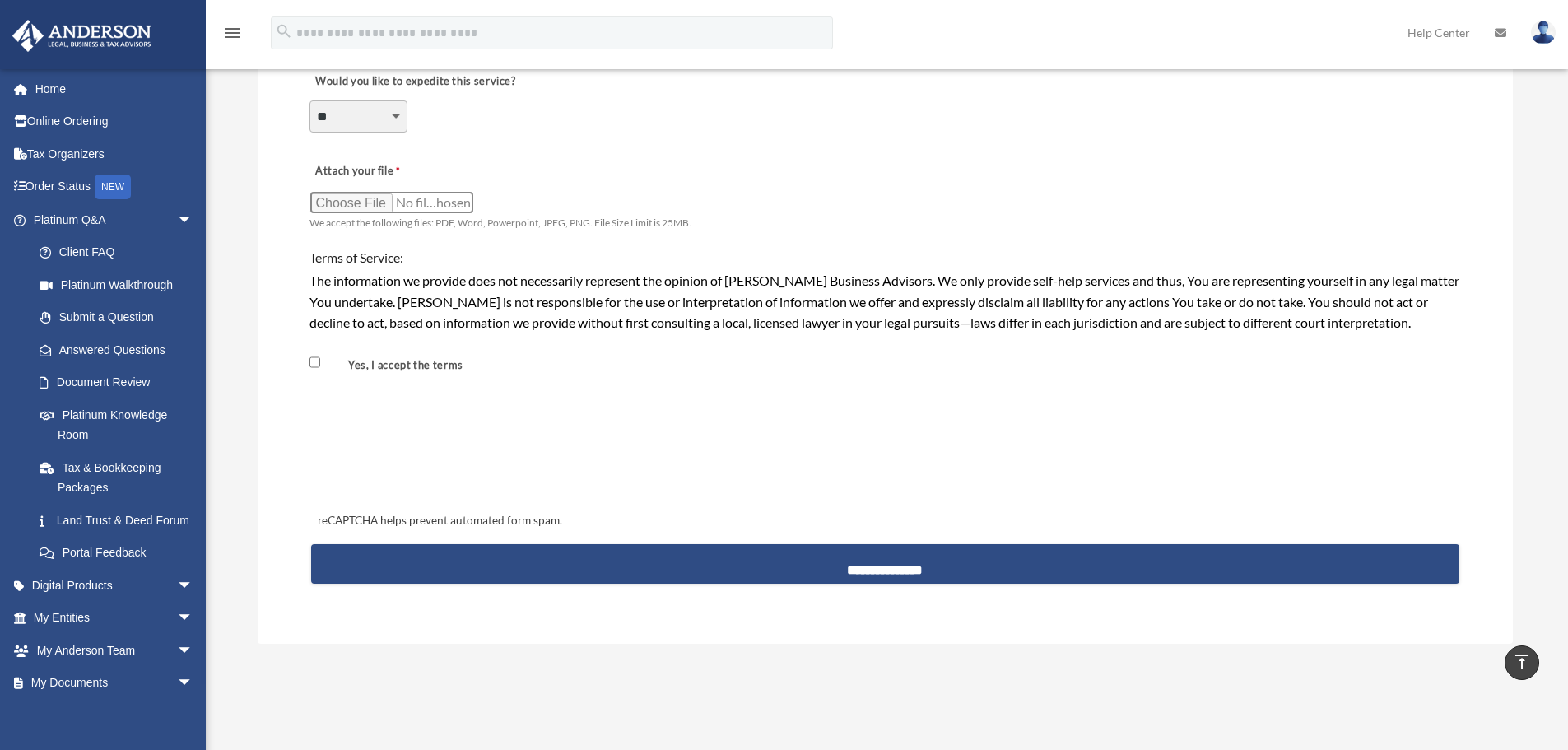
click at [434, 203] on input "Attach your file" at bounding box center [392, 202] width 165 height 23
click at [366, 206] on input "Attach your file" at bounding box center [392, 202] width 165 height 23
type input "**********"
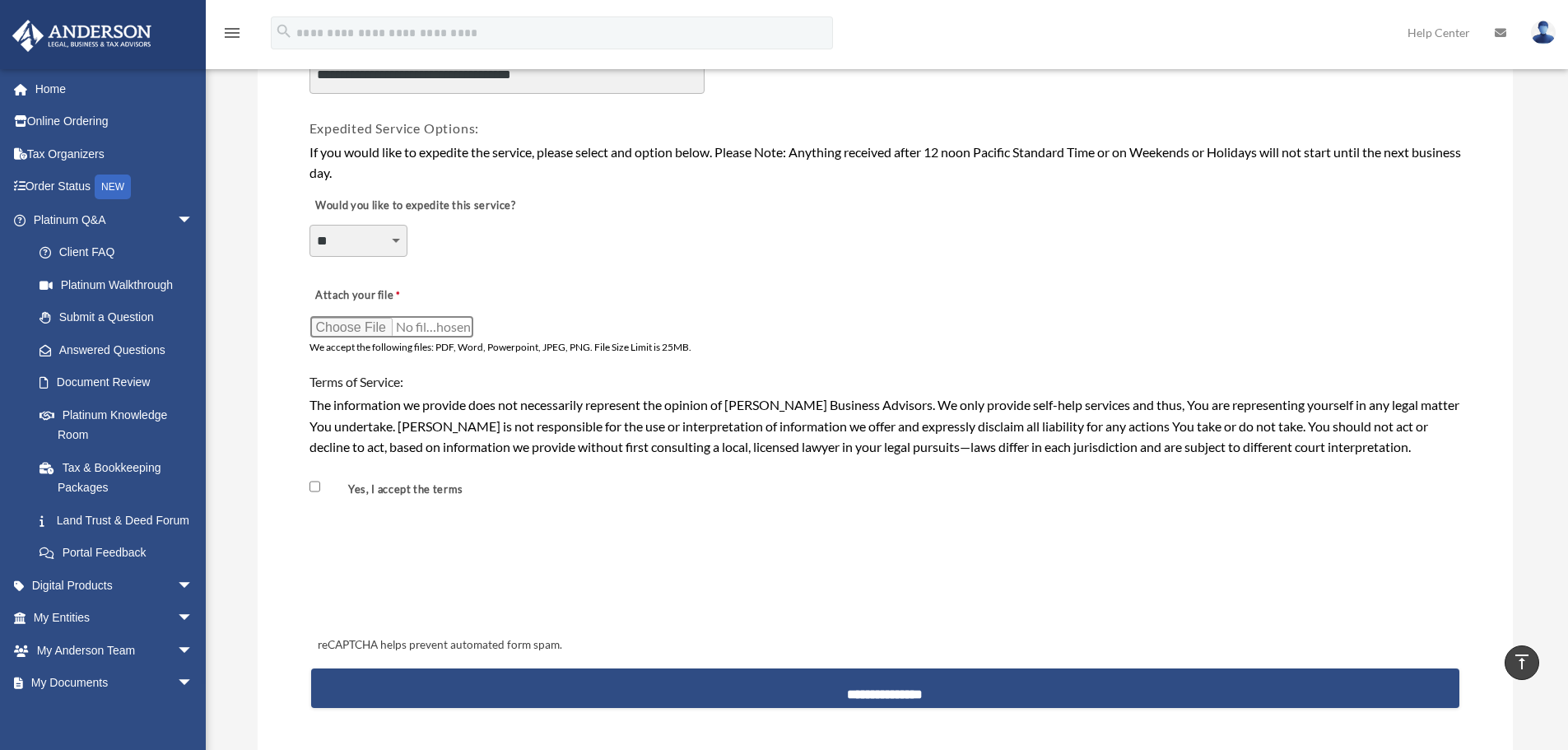
scroll to position [1153, 0]
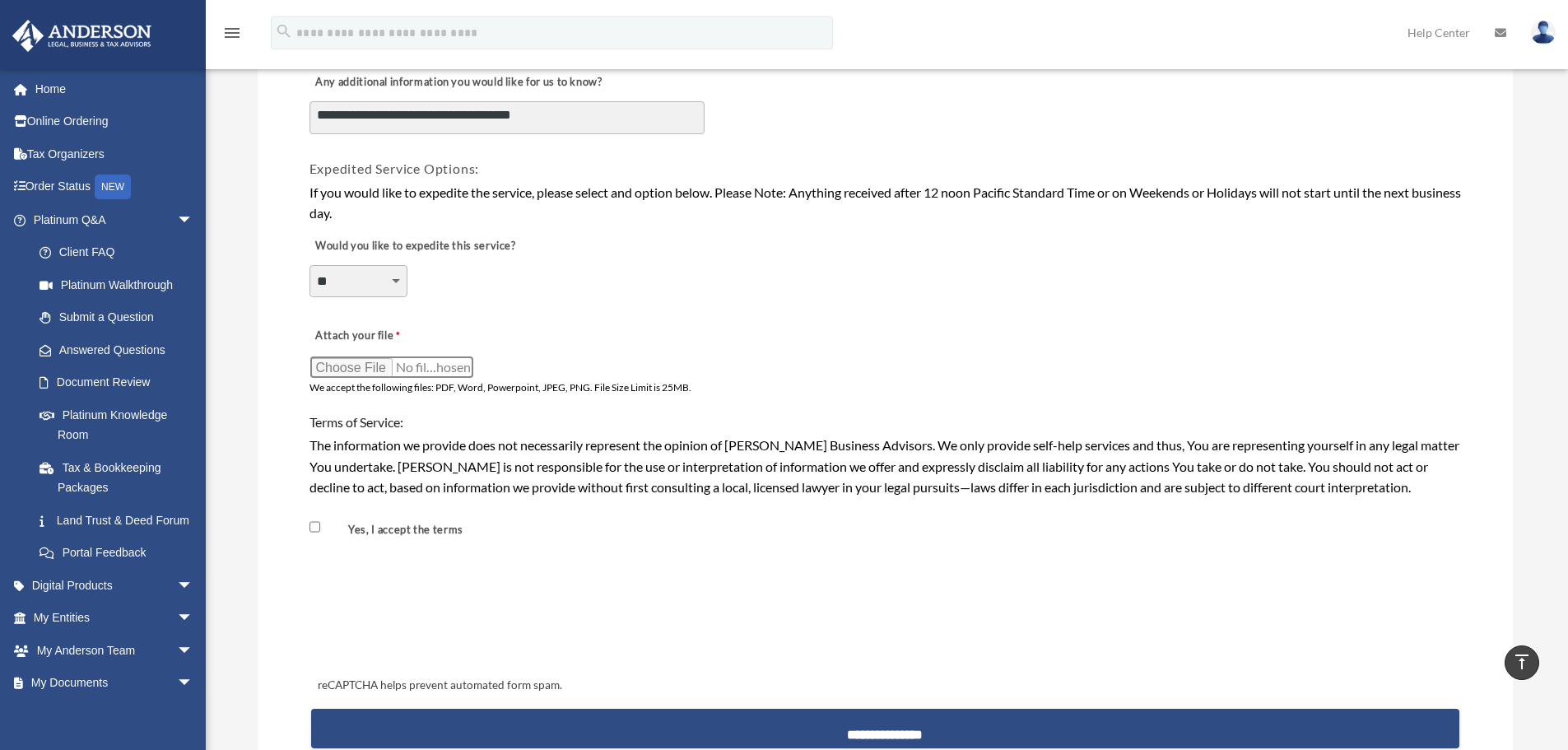
click at [384, 364] on input "Attach your file" at bounding box center [392, 367] width 165 height 23
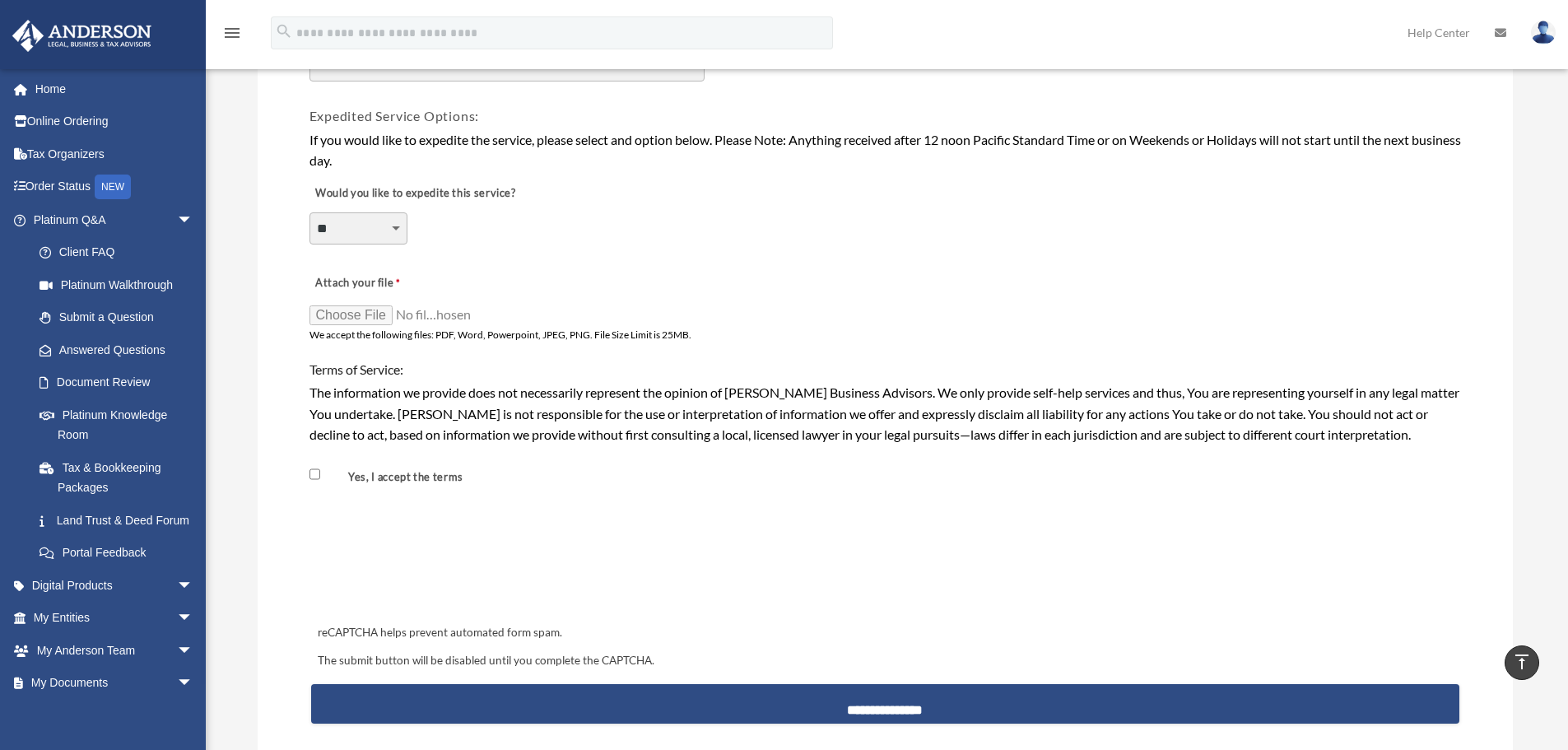
scroll to position [1235, 0]
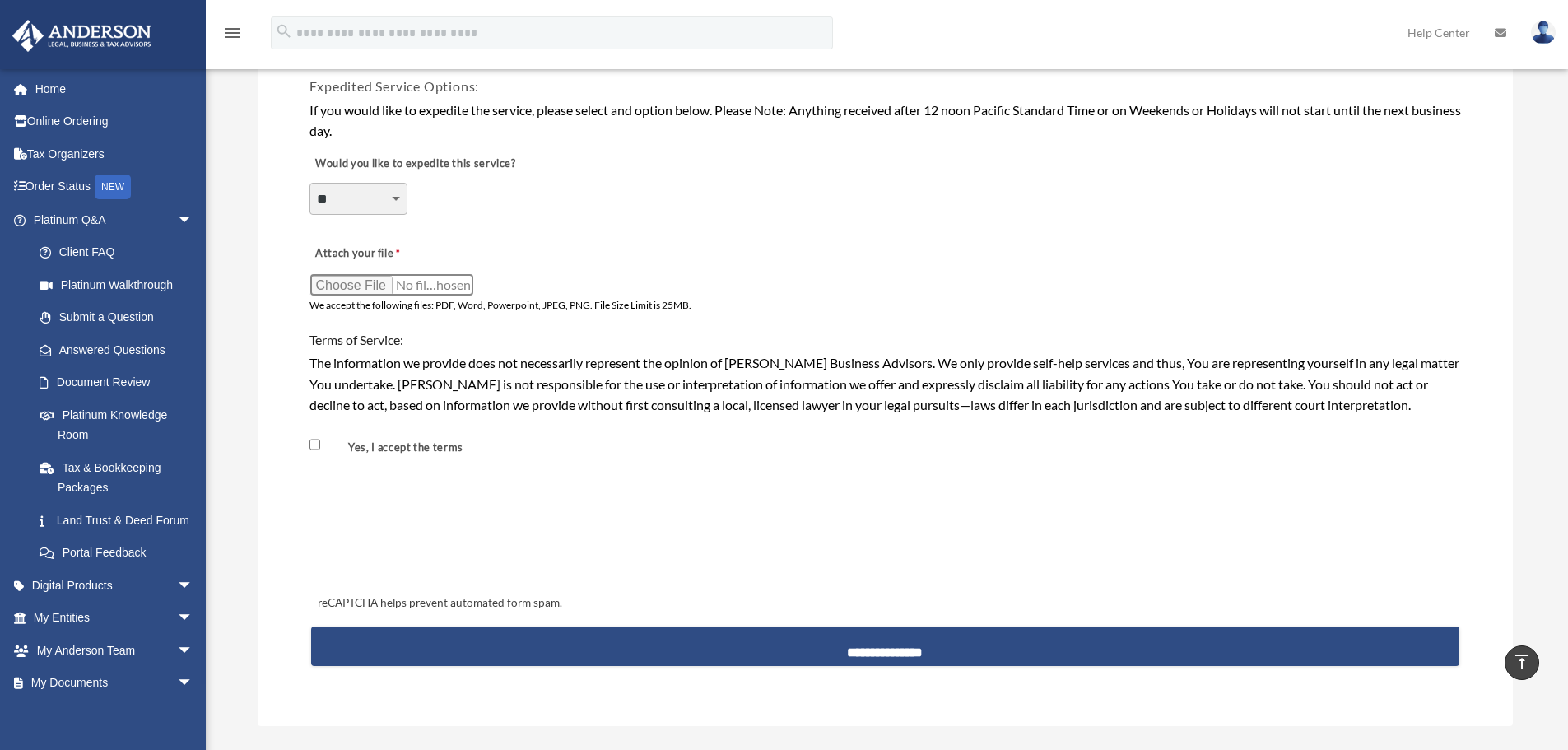
click at [375, 286] on input "Attach your file" at bounding box center [392, 285] width 165 height 23
type input "**********"
click at [441, 281] on input "Attach your file" at bounding box center [392, 285] width 165 height 23
click at [439, 281] on input "Attach your file" at bounding box center [392, 285] width 165 height 23
type input "**********"
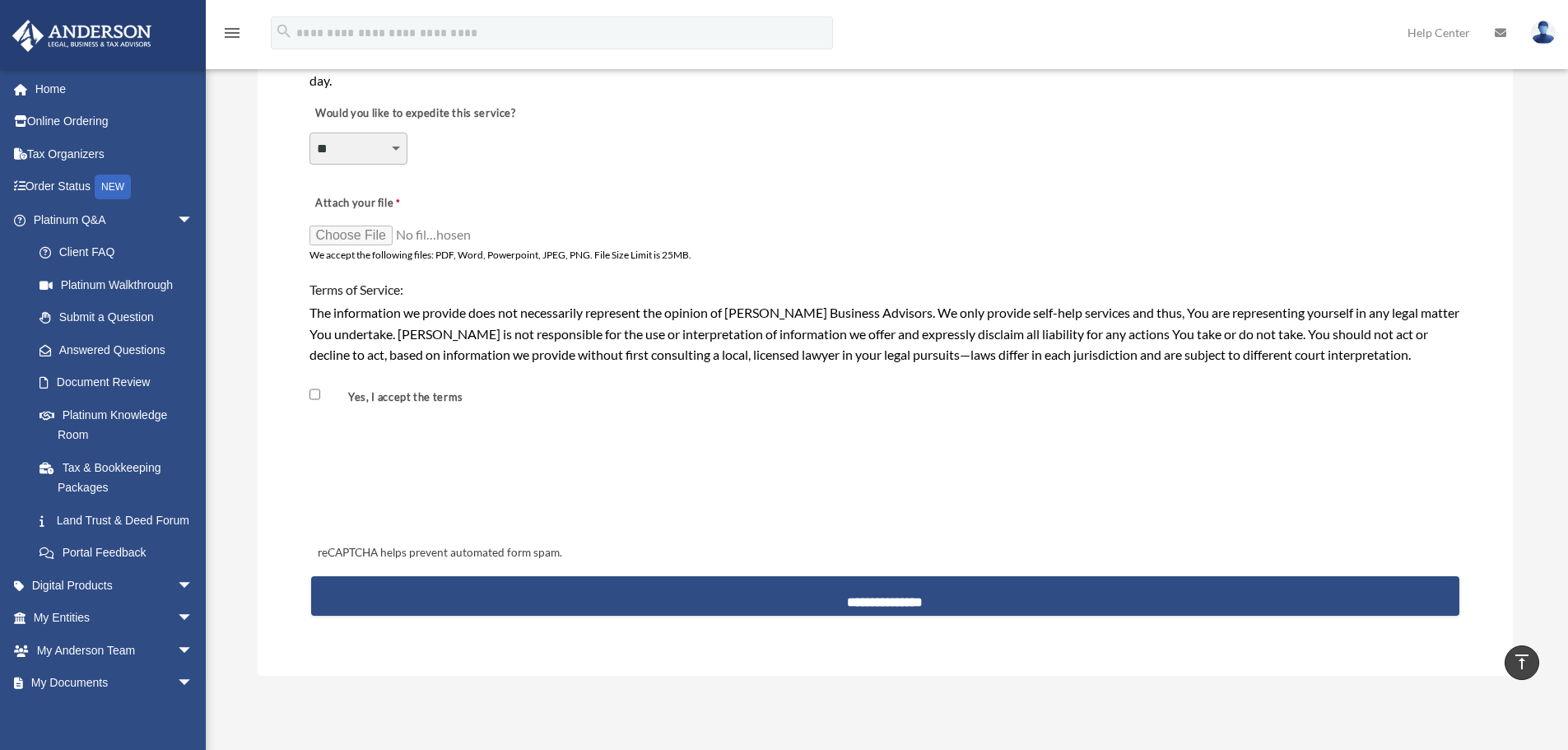
scroll to position [1318, 0]
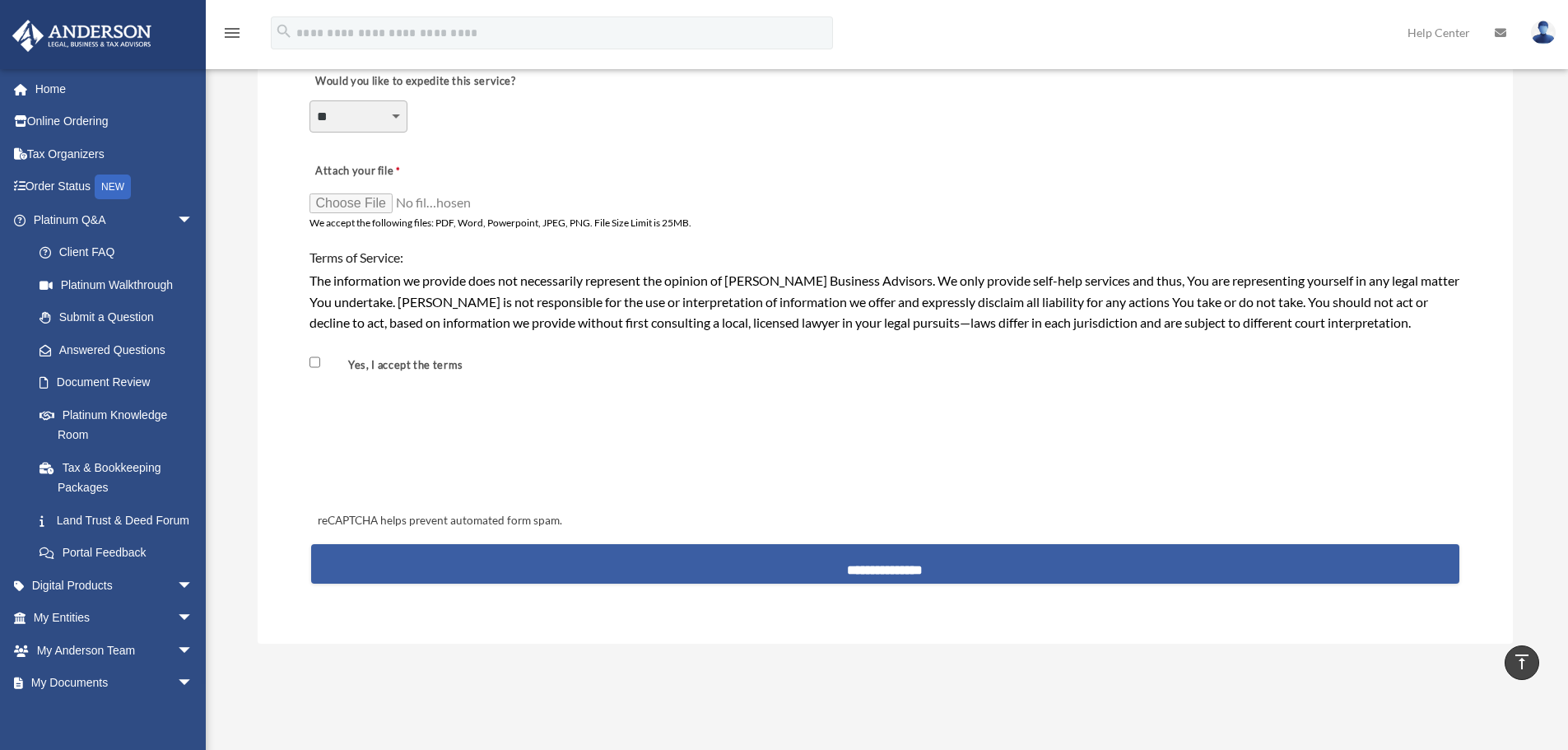
click at [878, 573] on input "**********" at bounding box center [885, 563] width 1148 height 39
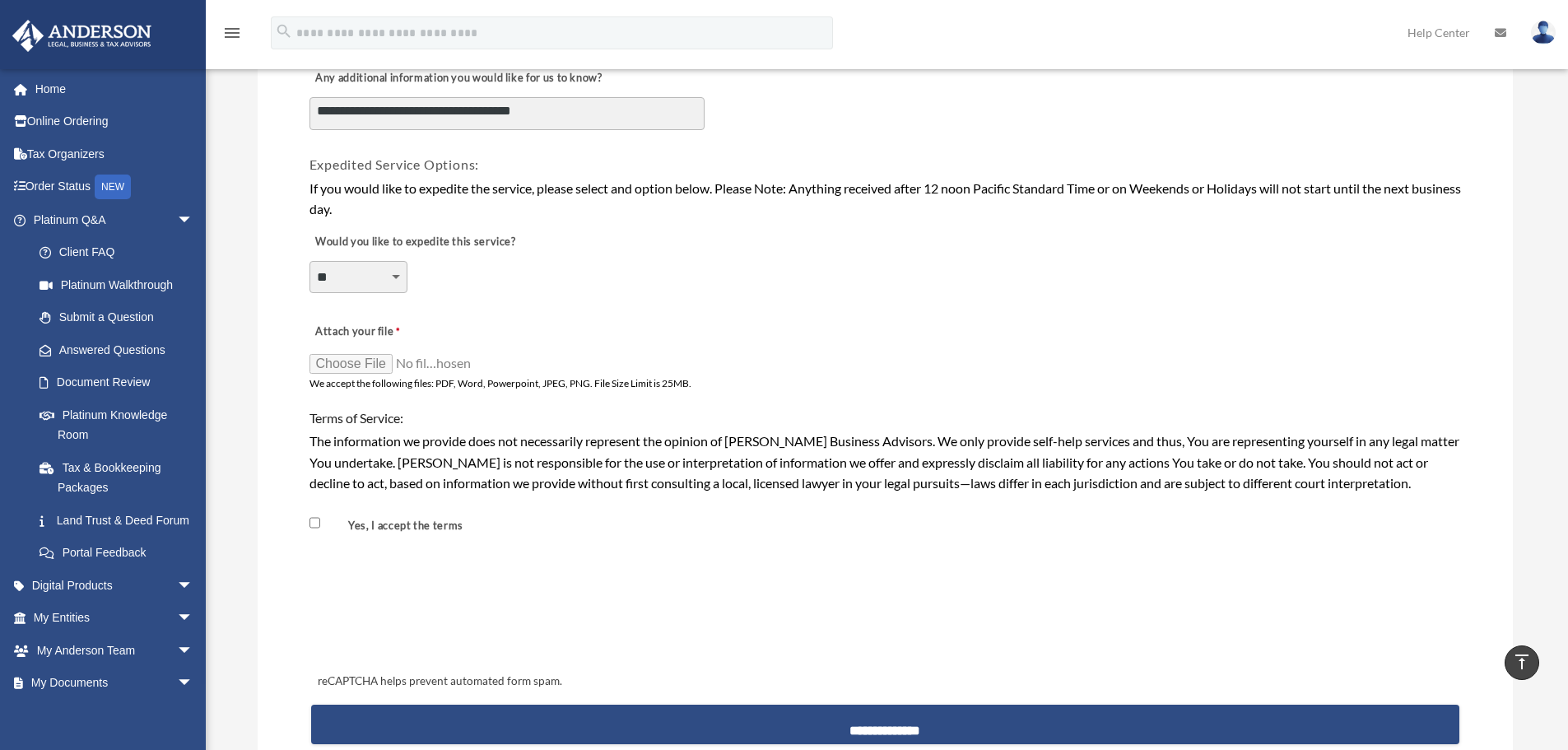
scroll to position [1153, 0]
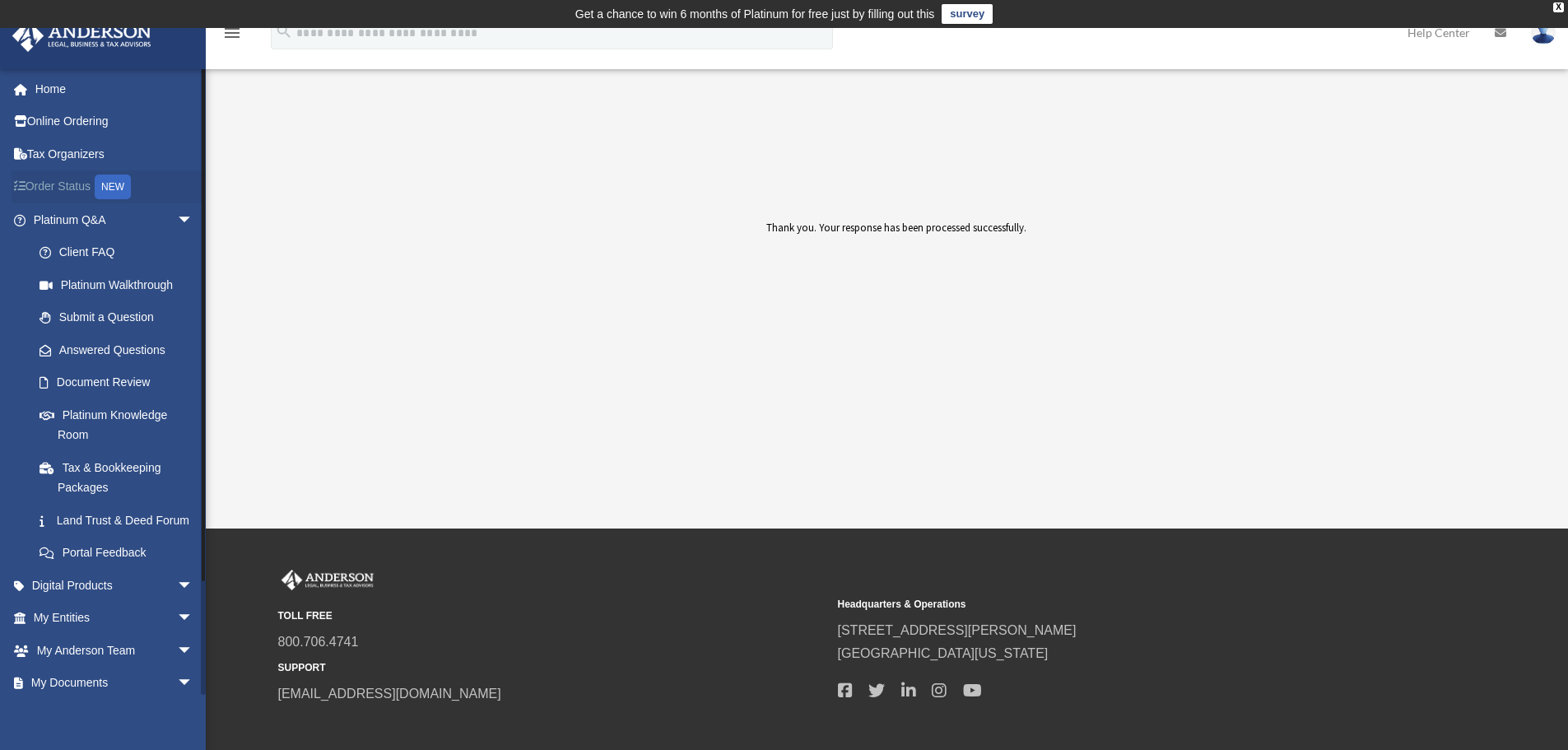
click at [53, 185] on link "Order Status NEW" at bounding box center [115, 188] width 207 height 34
click at [71, 216] on link "Platinum Q&A arrow_drop_down" at bounding box center [115, 220] width 207 height 33
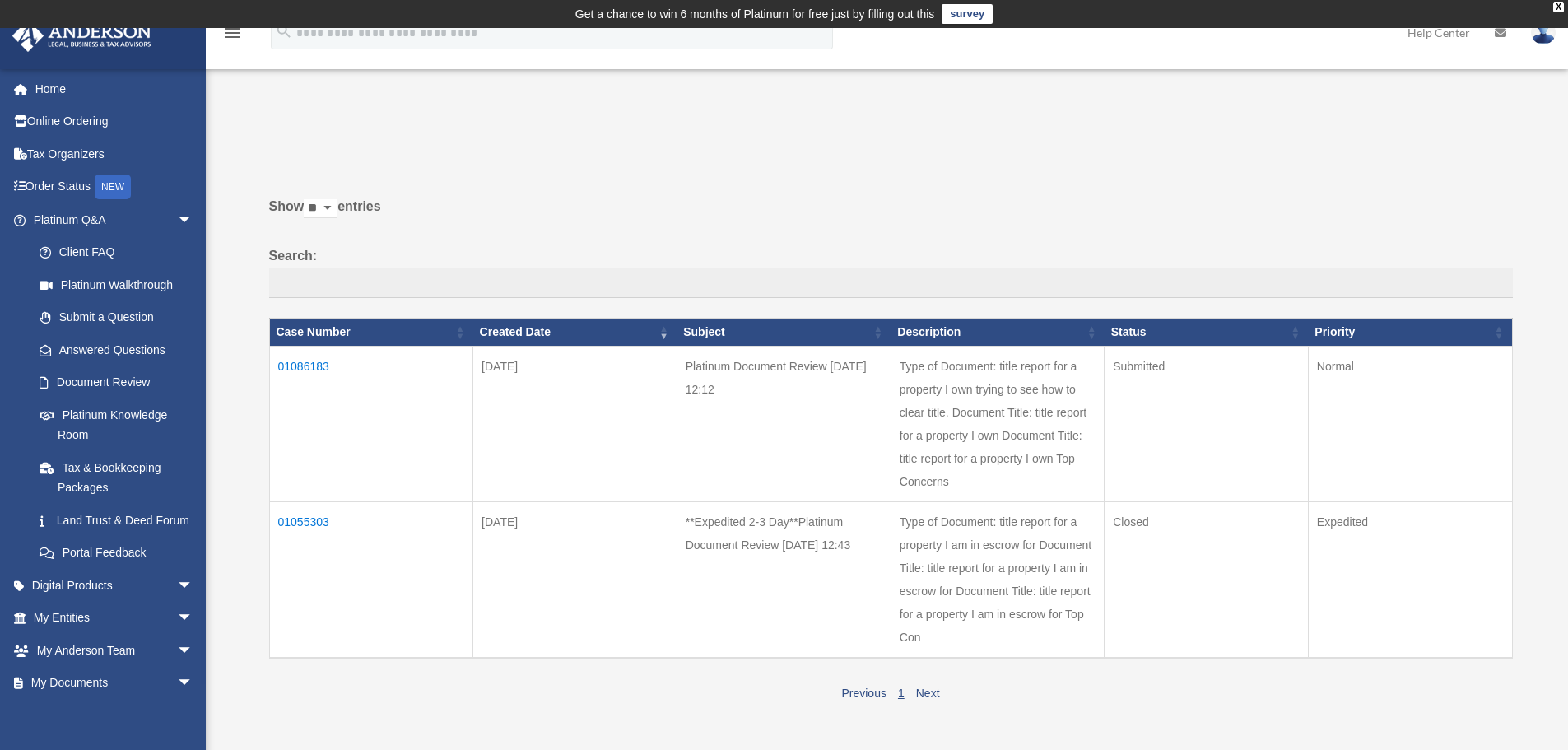
click at [297, 366] on td "01086183" at bounding box center [371, 424] width 204 height 156
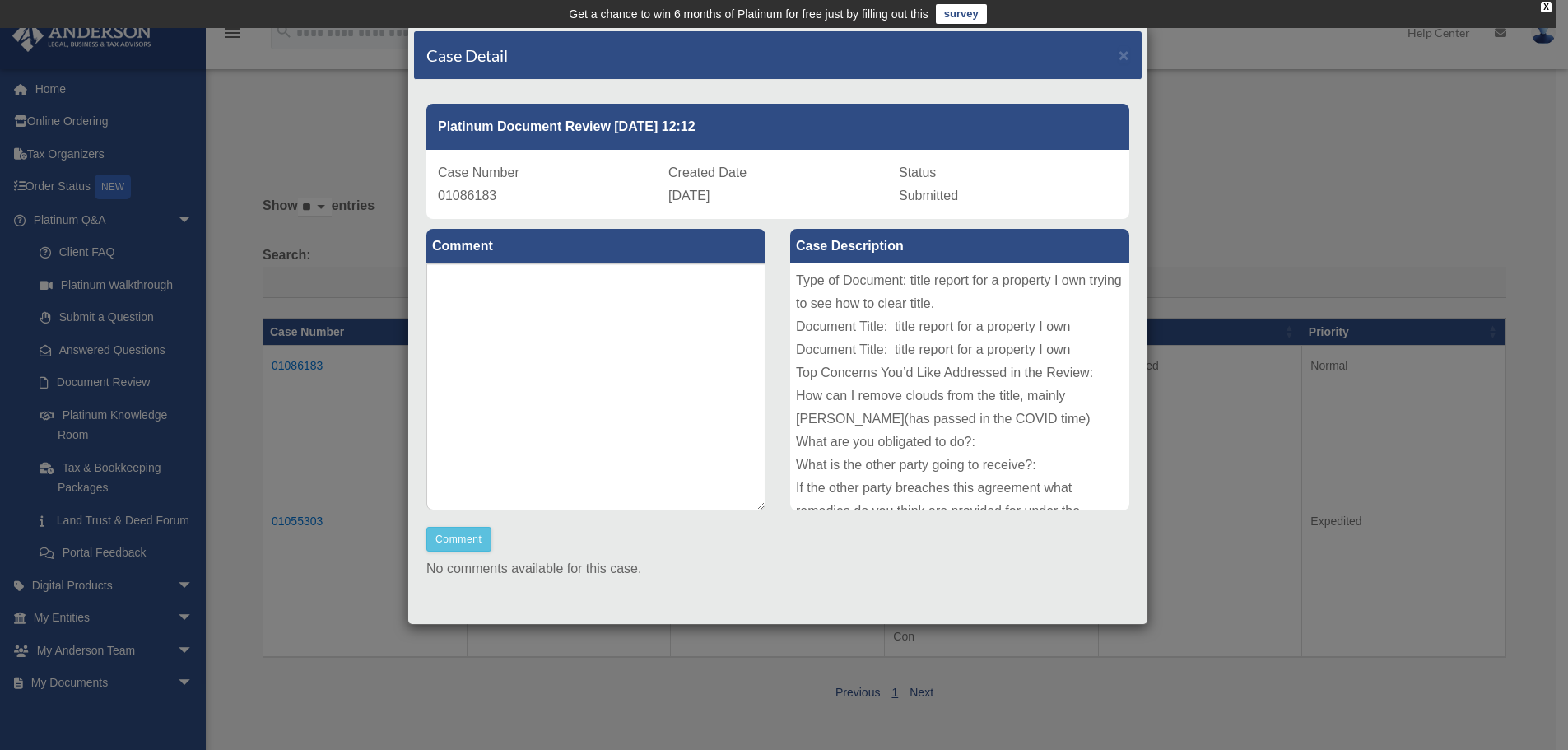
click at [1247, 205] on div "Case Detail × Platinum Document Review [DATE] 12:12 Case Number 01086183 Create…" at bounding box center [784, 375] width 1568 height 750
